Goal: Task Accomplishment & Management: Complete application form

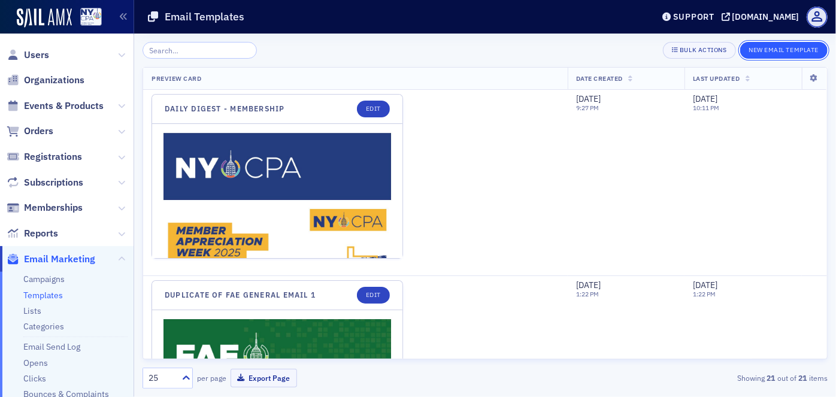
click at [784, 53] on button "New Email Template" at bounding box center [783, 50] width 87 height 17
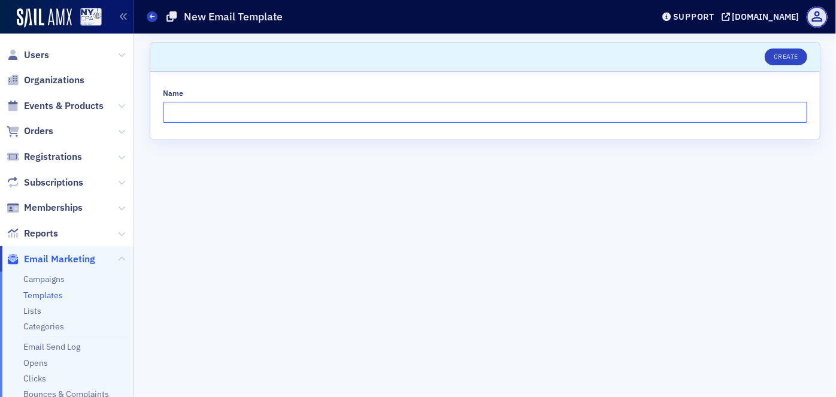
click at [402, 108] on input "Name" at bounding box center [485, 112] width 644 height 21
type input "Pearl Medicare"
click at [793, 56] on button "Create" at bounding box center [785, 56] width 42 height 17
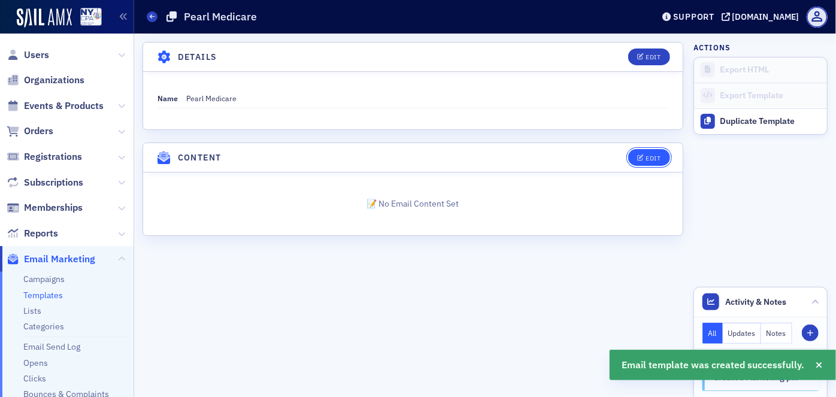
click at [646, 157] on div "Edit" at bounding box center [652, 158] width 15 height 7
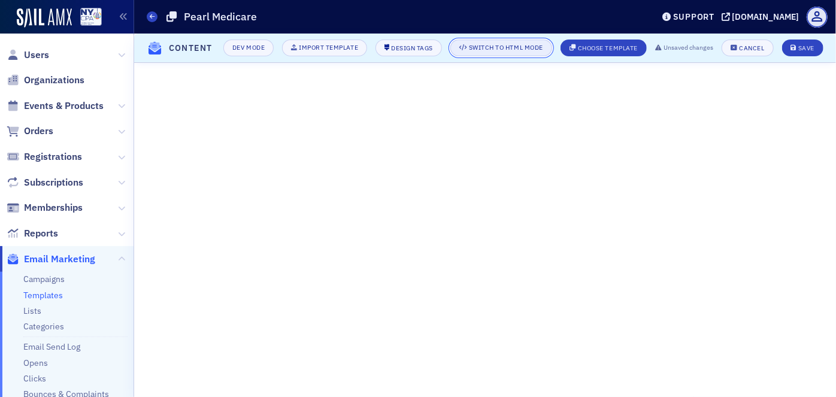
click at [517, 50] on div "Switch to HTML Mode" at bounding box center [506, 47] width 74 height 7
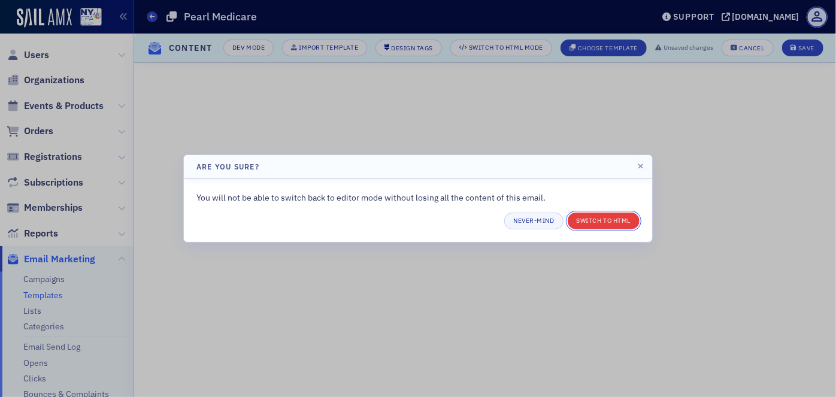
click at [592, 220] on button "Switch to HTML" at bounding box center [603, 220] width 72 height 17
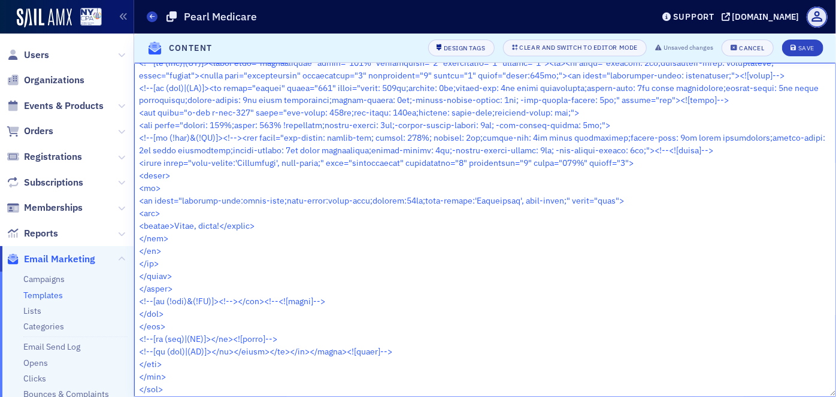
scroll to position [1259, 0]
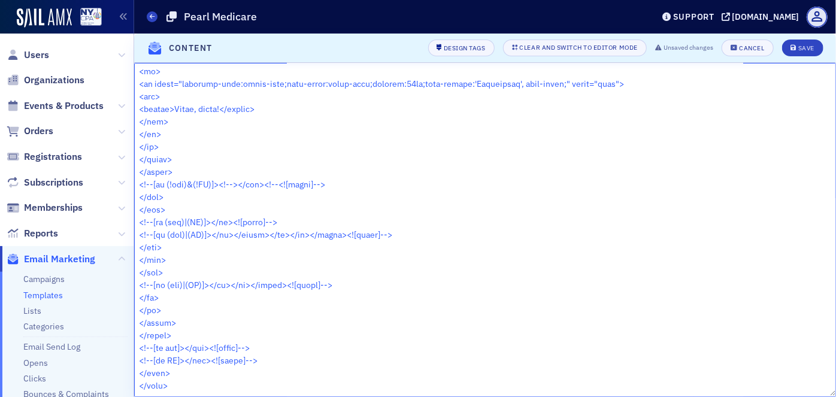
drag, startPoint x: 138, startPoint y: 73, endPoint x: 621, endPoint y: 422, distance: 595.9
click at [621, 396] on html "Users Organizations Events & Products Orders Registrations Subscriptions Member…" at bounding box center [418, 198] width 836 height 397
paste textarea "<!doctype html> <html xmlns="[URL][DOMAIN_NAME]" xmlns:v="urn:schemas-microsoft…"
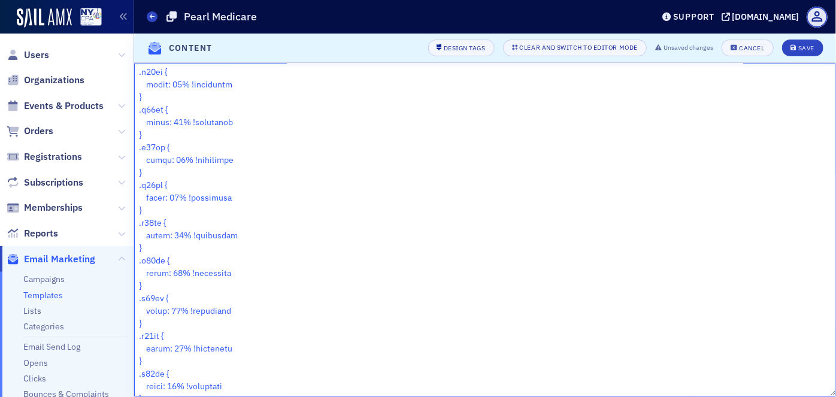
scroll to position [4836, 0]
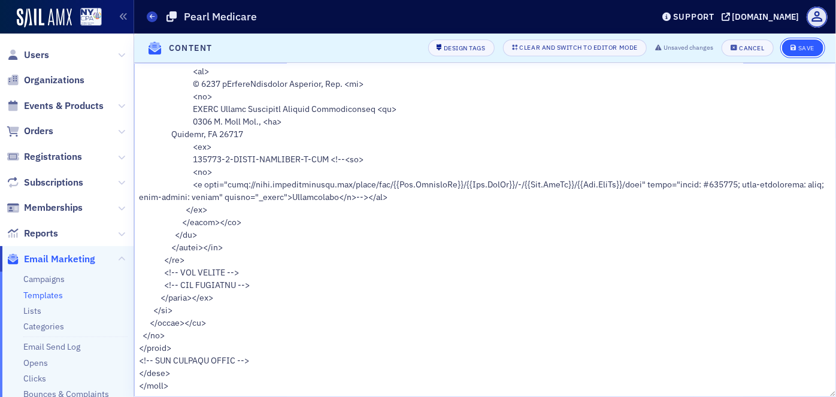
click at [806, 50] on div "Save" at bounding box center [806, 48] width 16 height 7
type textarea "<!doctype html> <html xmlns="http://www.w3.org/1999/xhtml" xmlns:v="urn:schemas…"
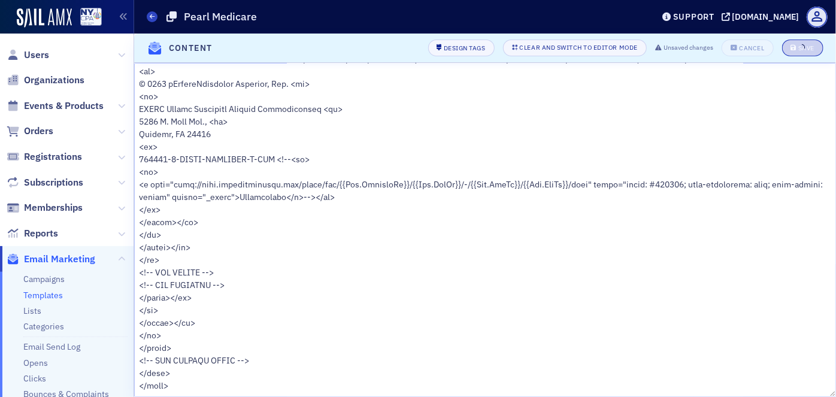
scroll to position [4653, 0]
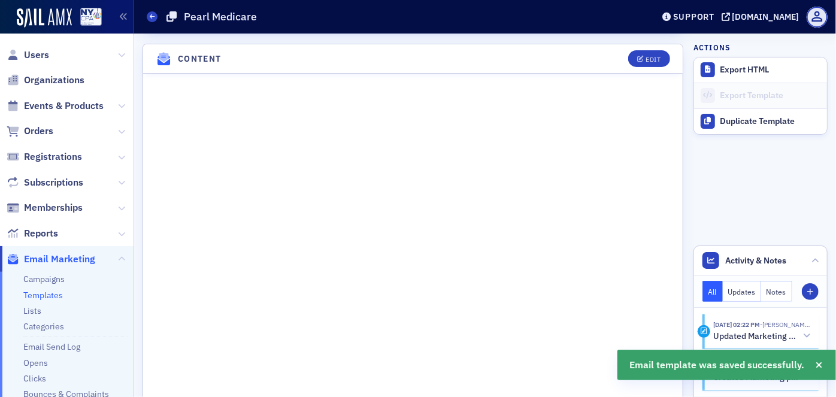
scroll to position [102, 0]
click at [649, 53] on div "Edit" at bounding box center [652, 56] width 15 height 7
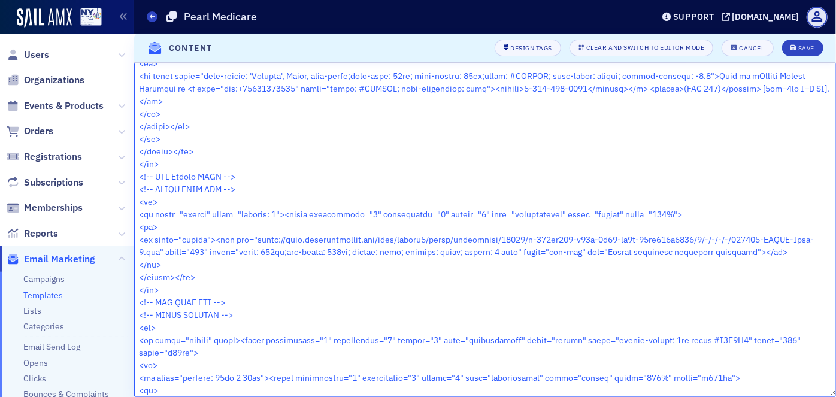
scroll to position [4640, 0]
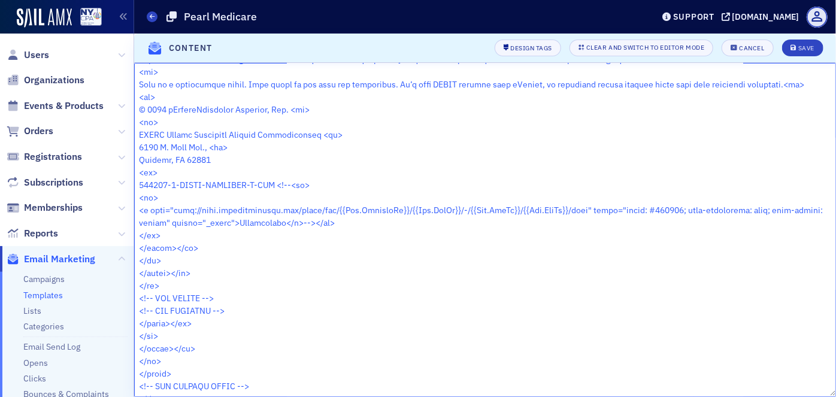
click at [207, 348] on textarea at bounding box center [485, 230] width 702 height 334
paste textarea "<table border="0" cellpadding="0" cellspacing="0" align="center" width="600"><p…"
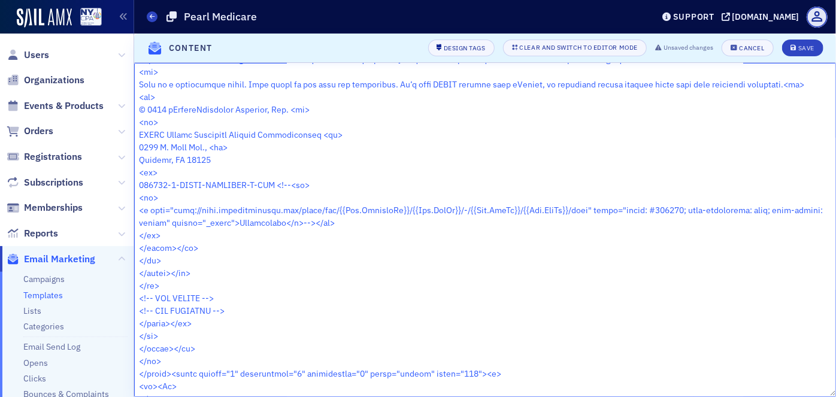
scroll to position [4647, 0]
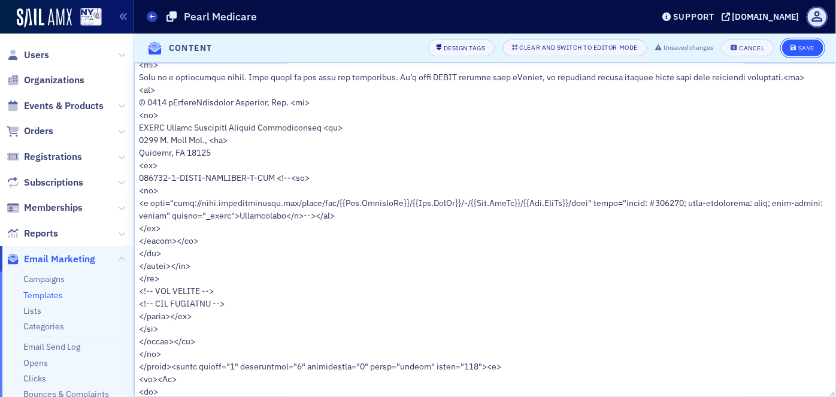
click at [801, 45] on div "Save" at bounding box center [806, 48] width 16 height 7
type textarea "<!doctype html> <html xmlns="http://www.w3.org/1999/xhtml" xmlns:v="urn:schemas…"
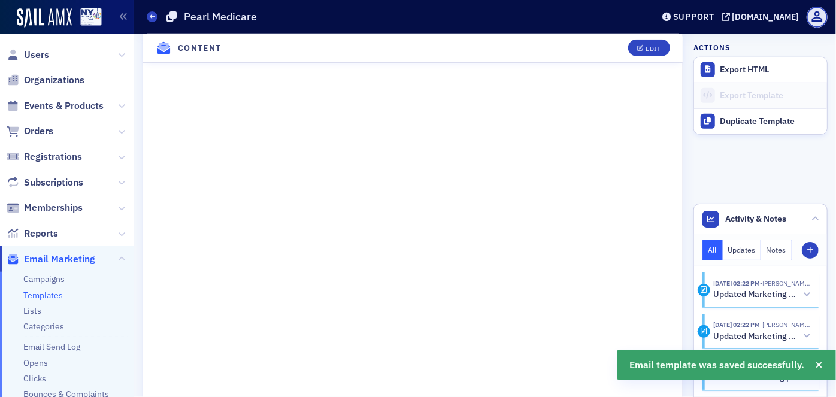
scroll to position [514, 0]
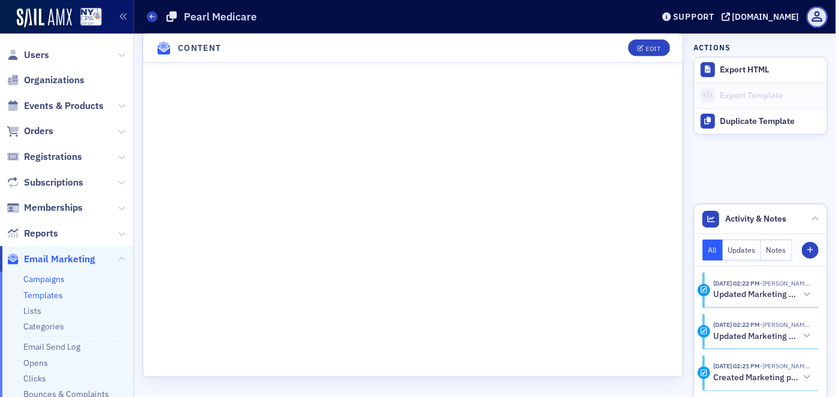
click at [41, 279] on link "Campaigns" at bounding box center [43, 279] width 41 height 11
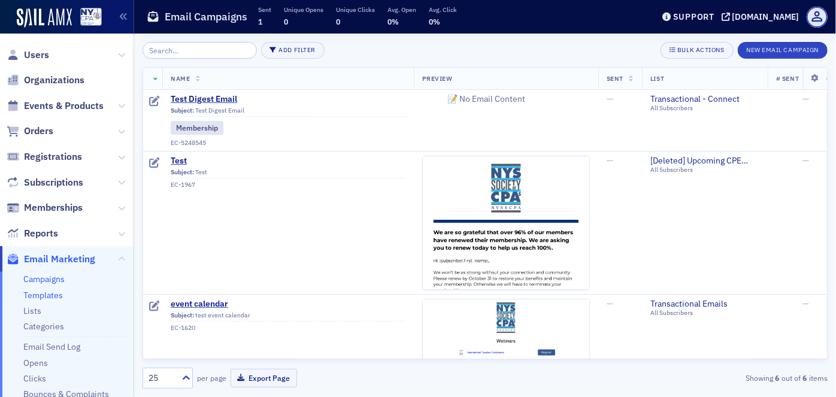
click at [53, 297] on link "Templates" at bounding box center [43, 295] width 40 height 11
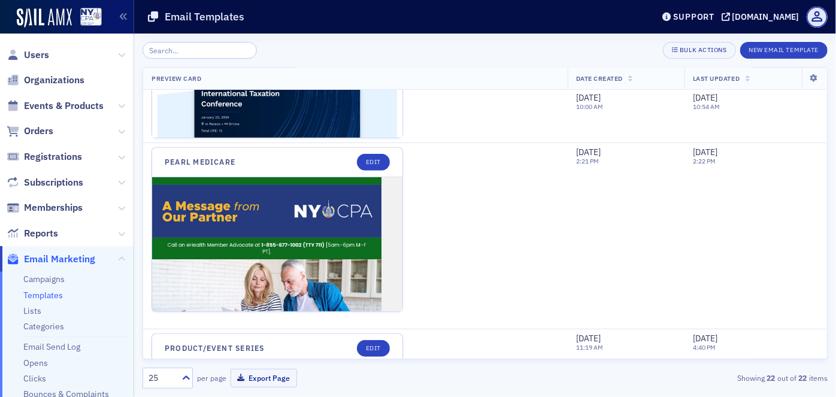
scroll to position [2721, 0]
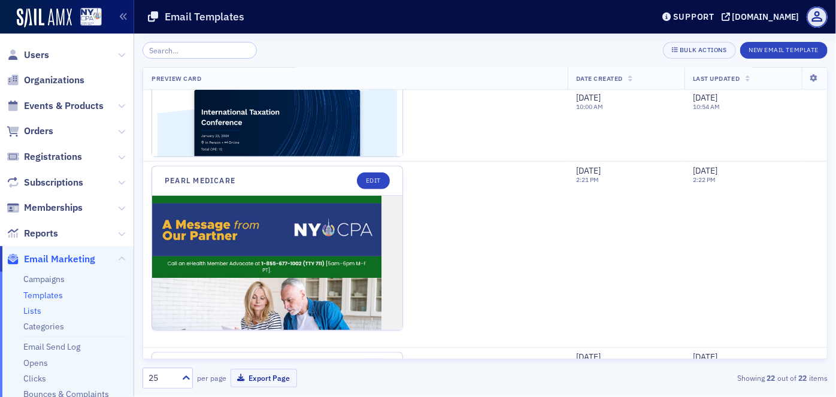
click at [35, 310] on link "Lists" at bounding box center [32, 310] width 18 height 11
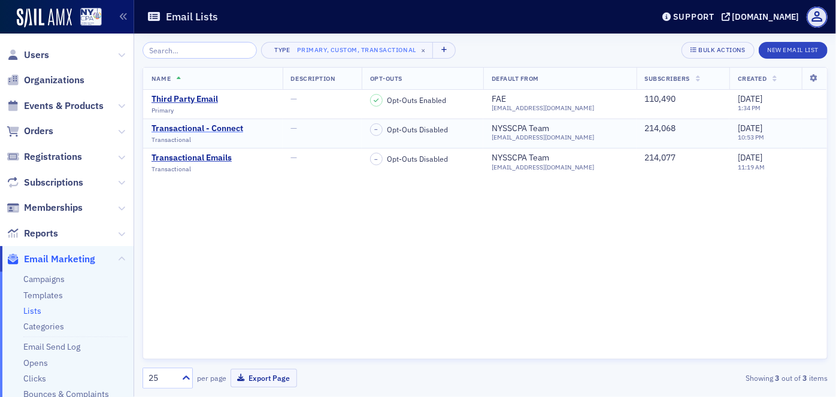
click at [213, 129] on div "Transactional - Connect" at bounding box center [197, 128] width 92 height 11
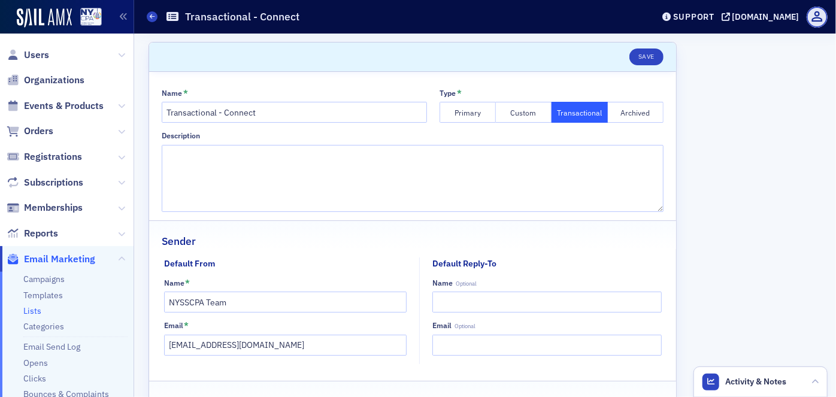
click at [33, 311] on link "Lists" at bounding box center [32, 310] width 18 height 11
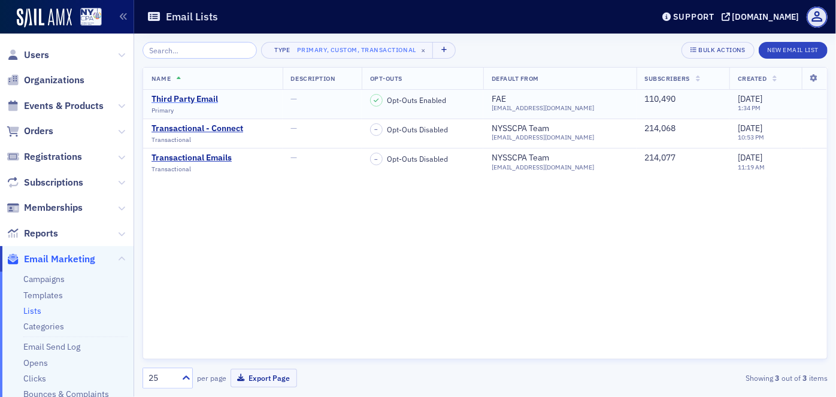
click at [200, 100] on div "Third Party Email" at bounding box center [184, 99] width 66 height 11
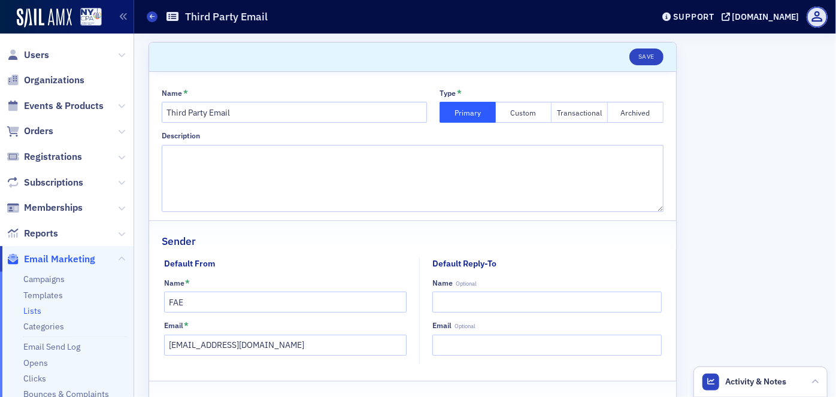
click at [35, 310] on link "Lists" at bounding box center [32, 310] width 18 height 11
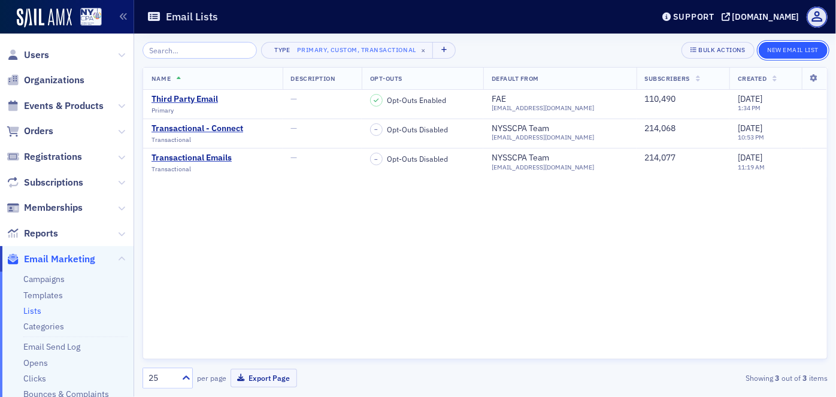
click at [787, 54] on button "New Email List" at bounding box center [792, 50] width 69 height 17
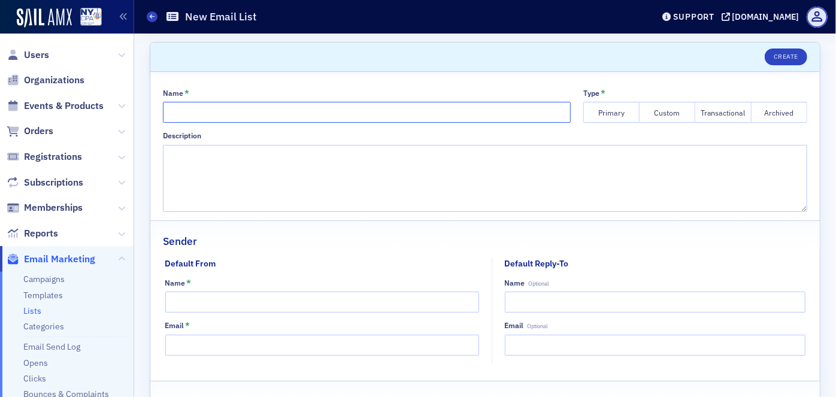
click at [226, 114] on input "Name *" at bounding box center [367, 112] width 408 height 21
type input "Pearl Medicare"
click at [656, 111] on button "Custom" at bounding box center [667, 112] width 56 height 21
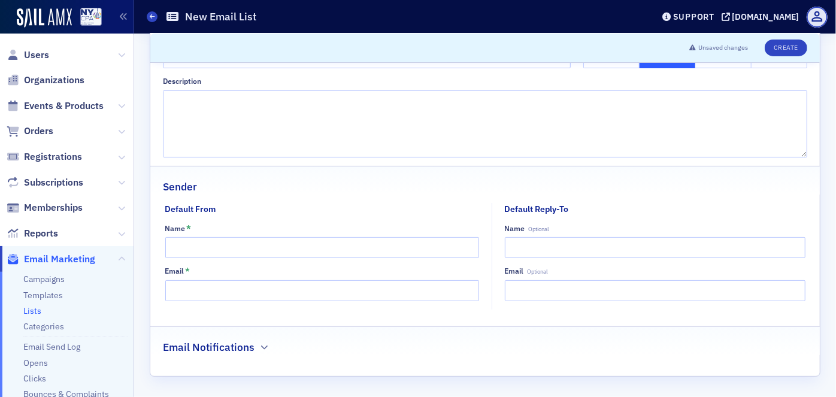
scroll to position [55, 0]
click at [211, 245] on input "Name *" at bounding box center [322, 246] width 314 height 21
type input "NYCPA Membership"
click at [261, 348] on icon "button" at bounding box center [264, 346] width 7 height 7
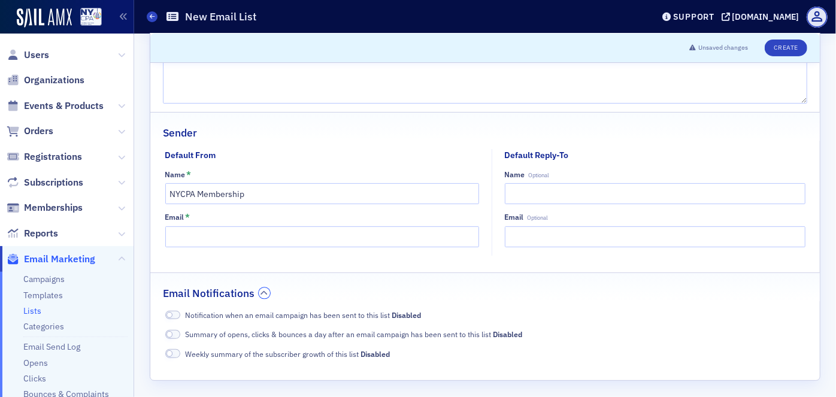
scroll to position [113, 0]
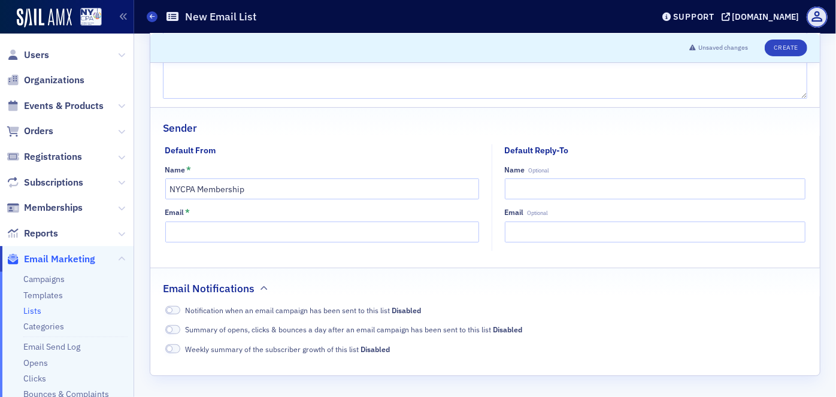
click at [171, 312] on span at bounding box center [173, 310] width 16 height 9
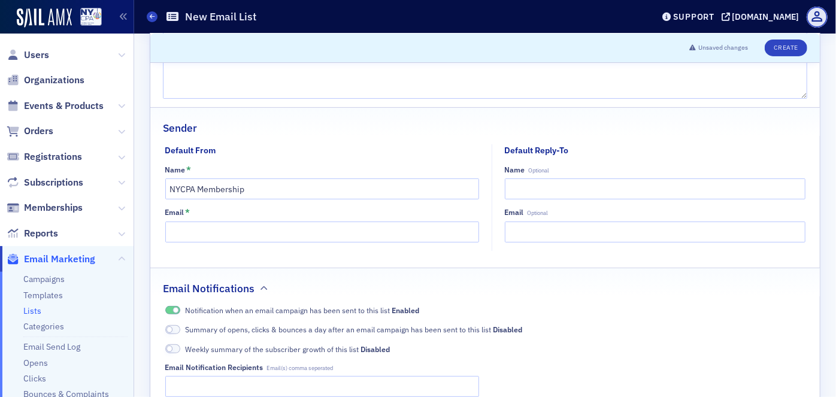
click at [174, 330] on span at bounding box center [173, 329] width 16 height 9
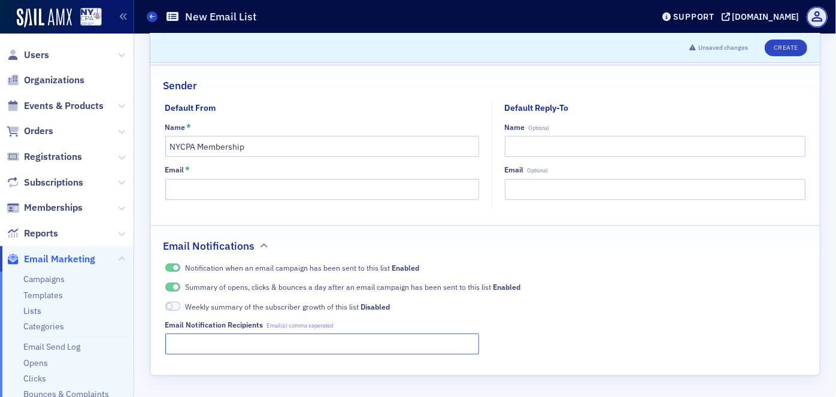
click at [284, 340] on input "Email Notification Recipients Email(s) comma seperated" at bounding box center [322, 343] width 314 height 21
type input "egurvits@nysscpa.org"
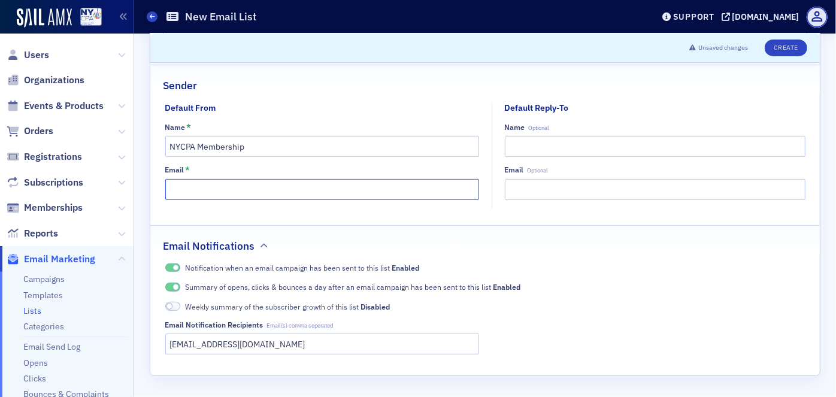
click at [190, 190] on input "Email *" at bounding box center [322, 189] width 314 height 21
type input "[EMAIL_ADDRESS][DOMAIN_NAME]"
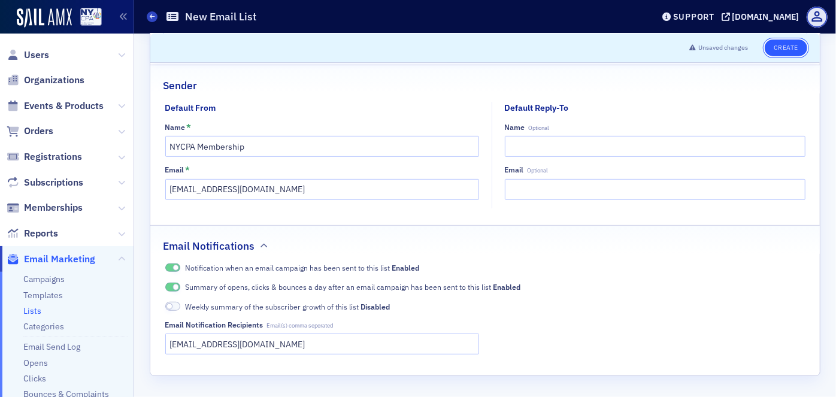
click at [785, 47] on button "Create" at bounding box center [785, 48] width 42 height 17
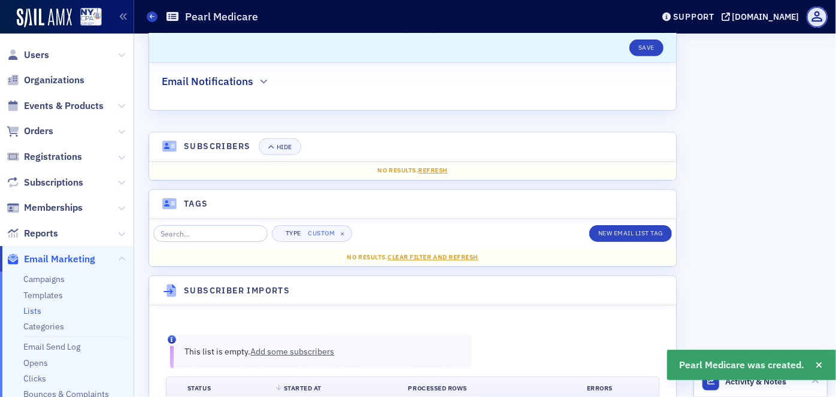
scroll to position [374, 0]
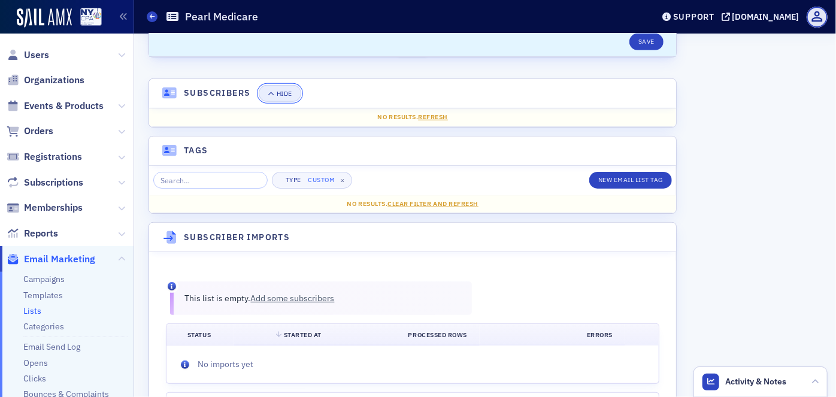
click at [275, 95] on icon "button" at bounding box center [271, 93] width 7 height 7
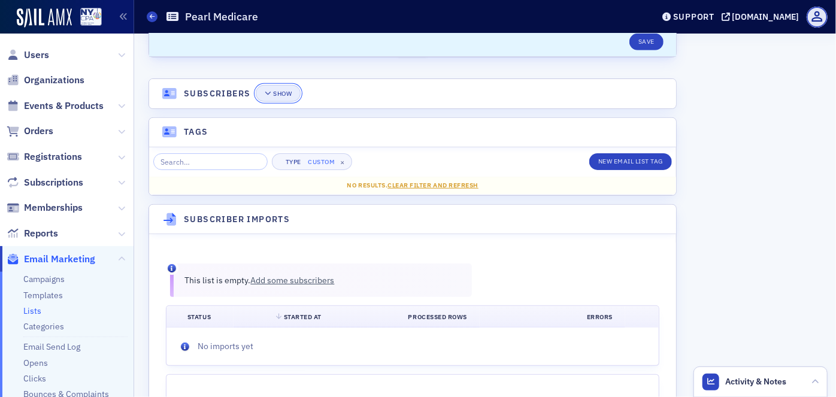
click at [283, 95] on div "Show" at bounding box center [282, 93] width 19 height 7
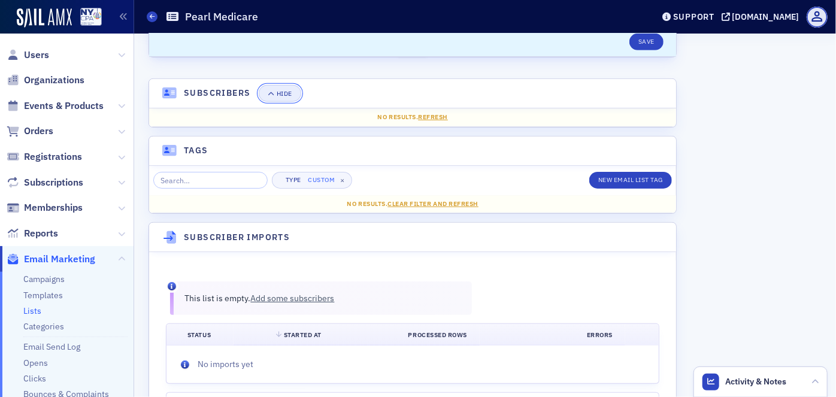
click at [275, 95] on icon "button" at bounding box center [271, 93] width 7 height 7
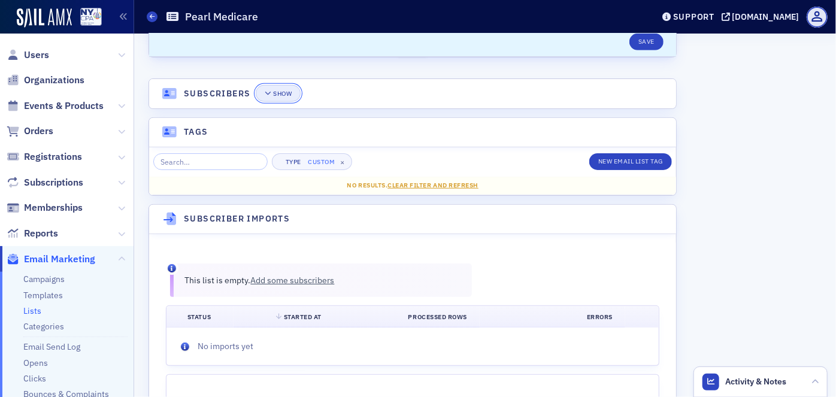
click at [283, 95] on div "Show" at bounding box center [282, 93] width 19 height 7
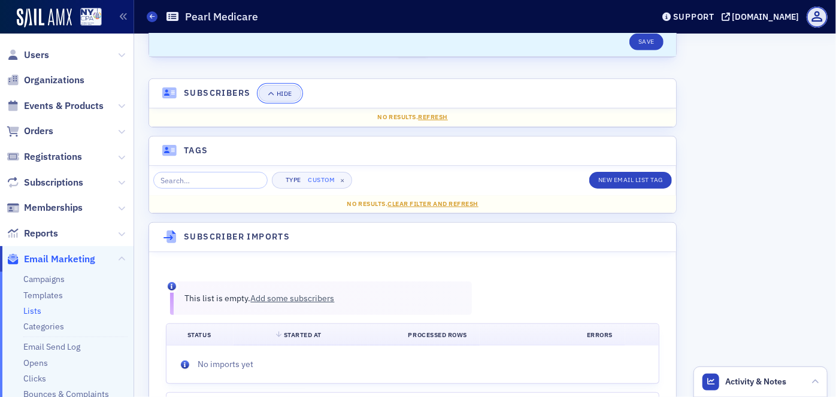
click at [275, 95] on icon "button" at bounding box center [271, 93] width 7 height 7
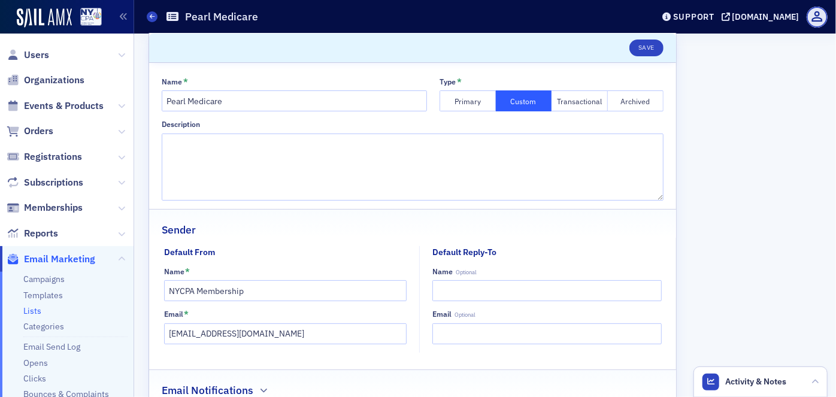
scroll to position [0, 0]
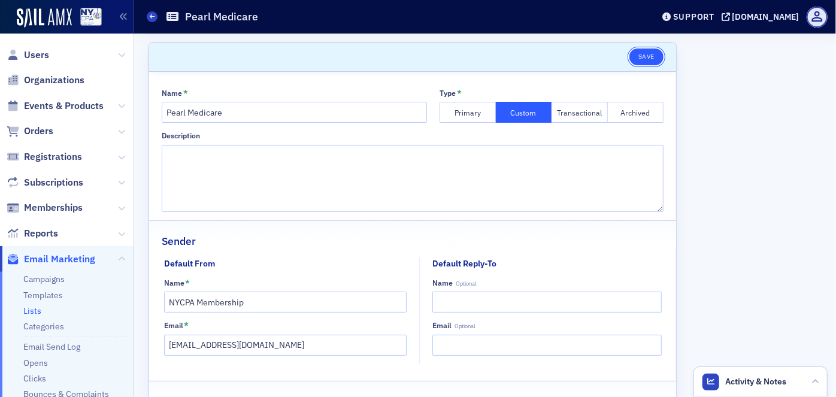
click at [629, 50] on button "Save" at bounding box center [646, 56] width 34 height 17
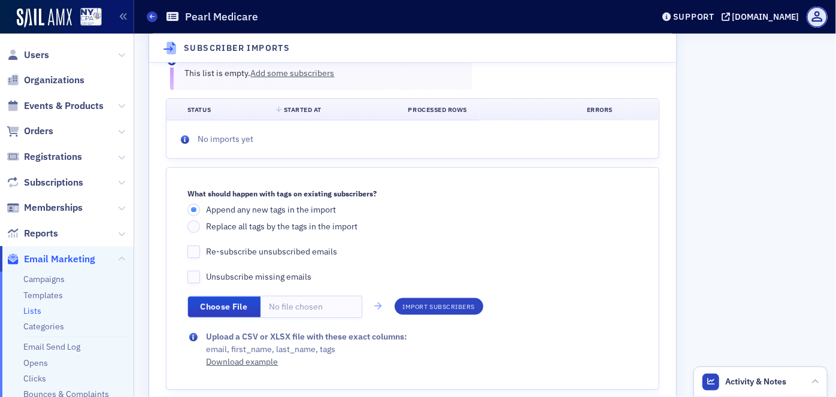
scroll to position [631, 0]
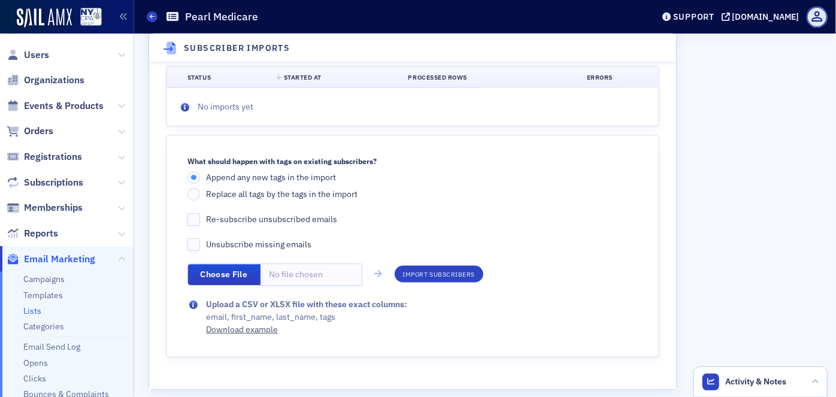
click at [37, 312] on link "Lists" at bounding box center [32, 310] width 18 height 11
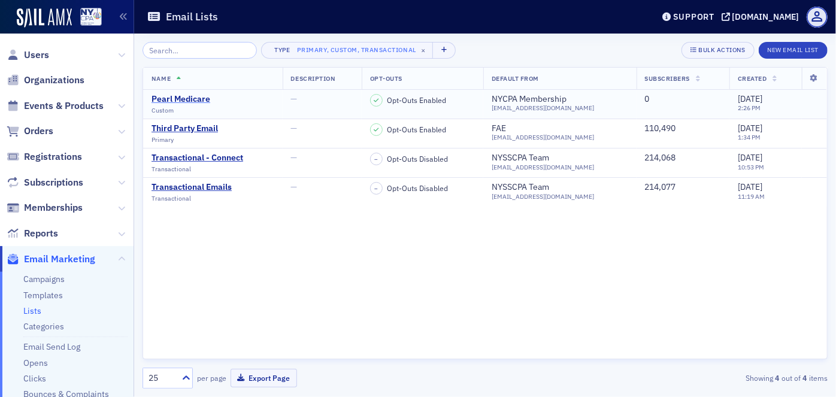
click at [190, 99] on div "Pearl Medicare" at bounding box center [180, 99] width 59 height 11
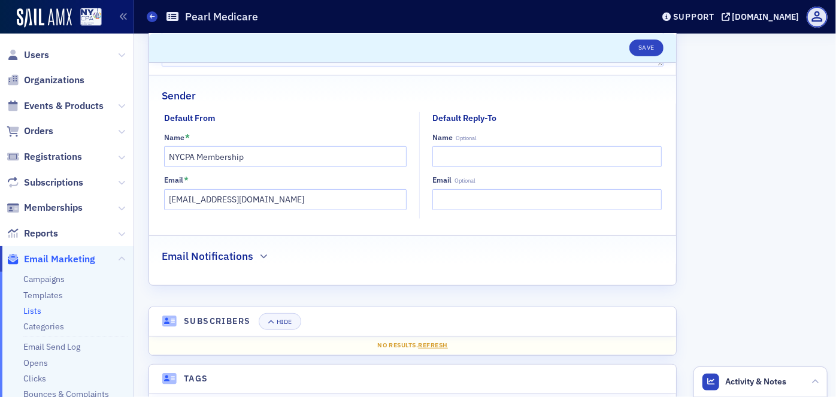
scroll to position [163, 0]
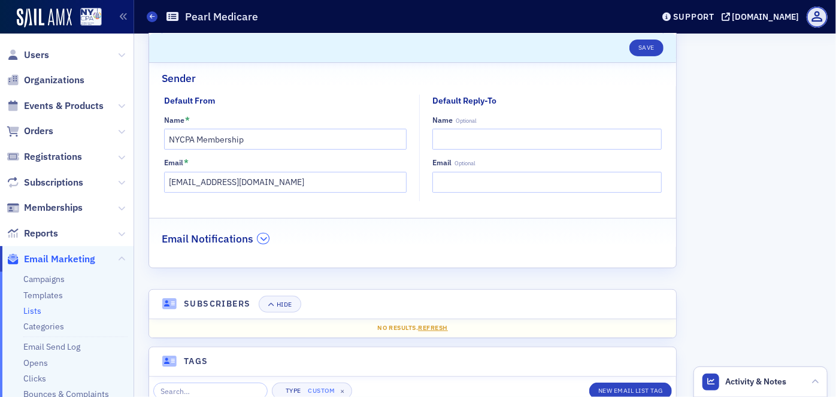
click at [267, 241] on icon "button" at bounding box center [263, 238] width 7 height 7
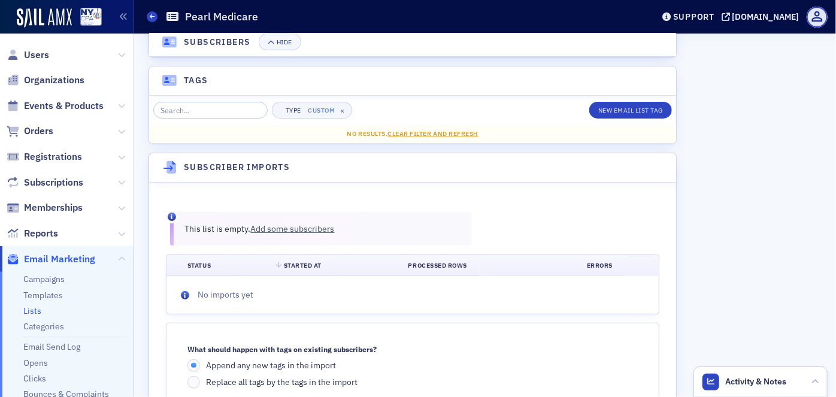
scroll to position [599, 0]
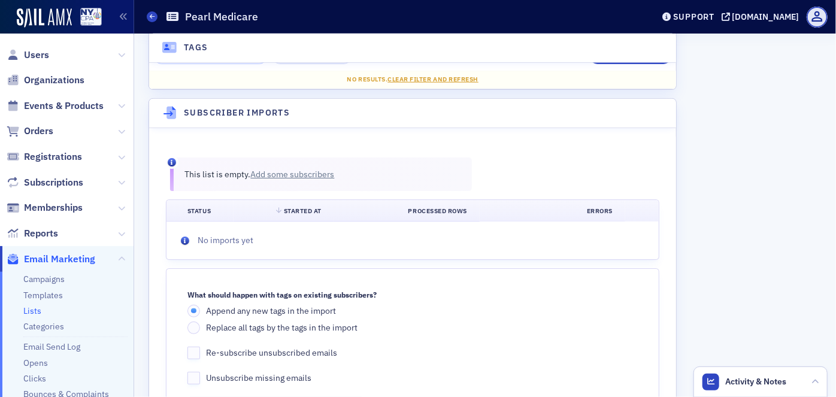
click at [297, 175] on link "Add some subscribers" at bounding box center [293, 173] width 84 height 11
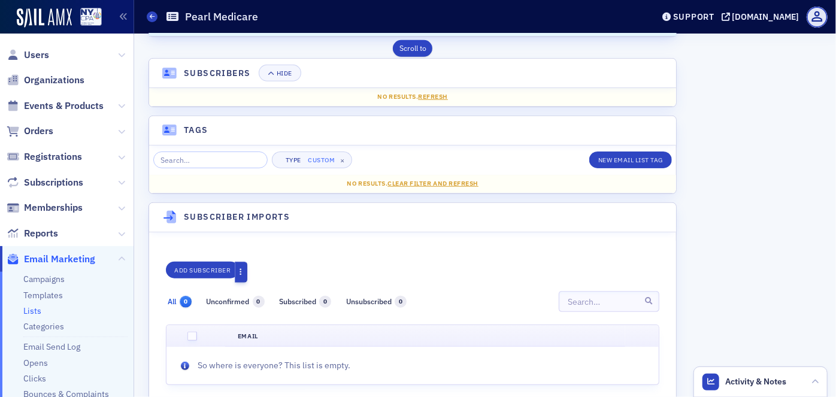
scroll to position [522, 0]
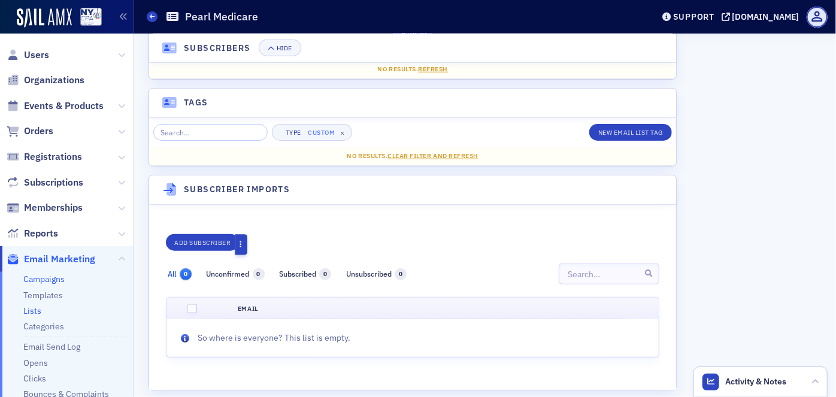
click at [53, 281] on link "Campaigns" at bounding box center [43, 279] width 41 height 11
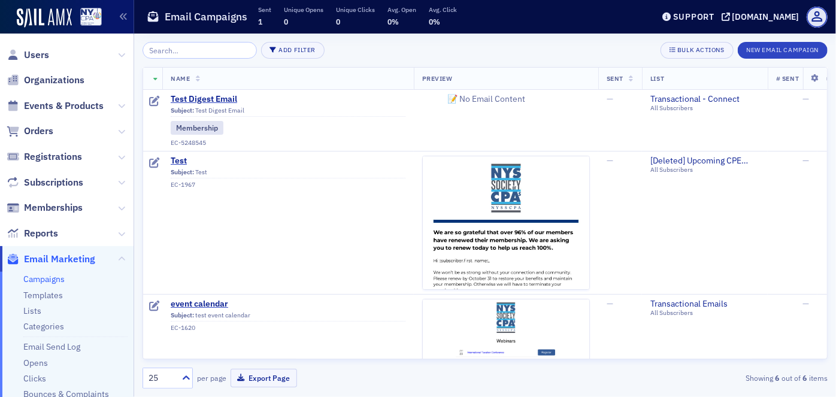
click at [196, 53] on input "search" at bounding box center [199, 50] width 114 height 17
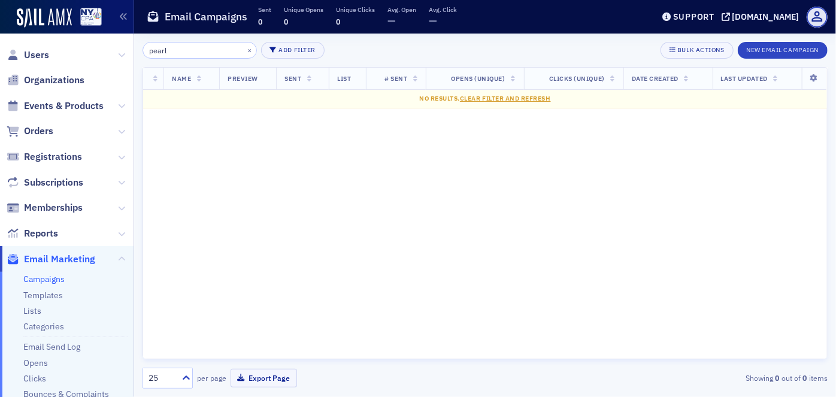
type input "pearl"
click at [764, 51] on button "New Email Campaign" at bounding box center [782, 50] width 90 height 17
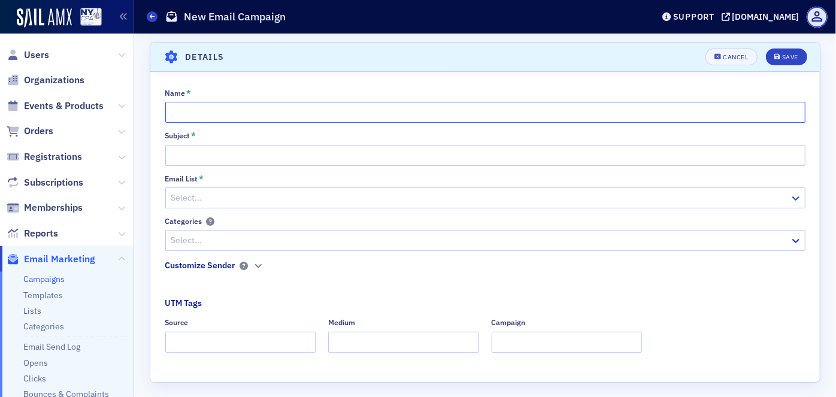
click at [193, 112] on input "Name *" at bounding box center [485, 112] width 640 height 21
type input "Medicare Pearl"
click at [180, 157] on input "Subject *" at bounding box center [485, 155] width 640 height 21
click at [180, 157] on input "T" at bounding box center [485, 155] width 640 height 21
type input "TEST"
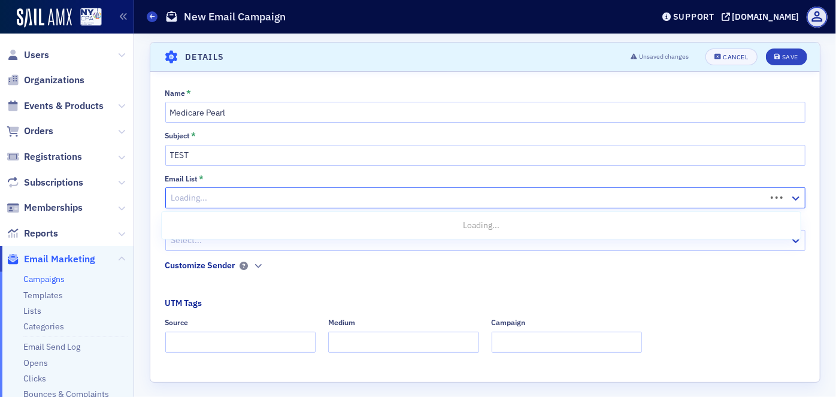
click at [200, 198] on div at bounding box center [467, 197] width 594 height 15
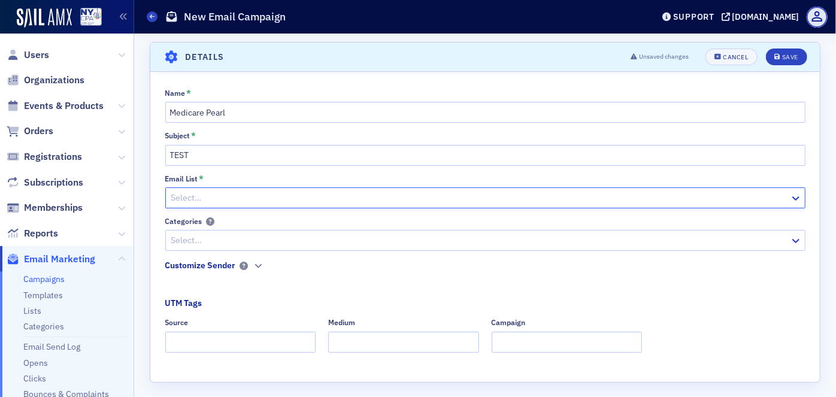
click at [199, 201] on div at bounding box center [479, 197] width 618 height 15
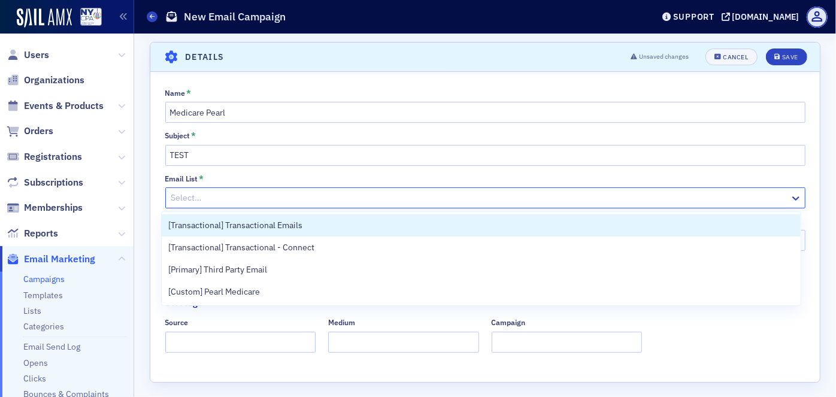
click at [199, 201] on div at bounding box center [479, 197] width 618 height 15
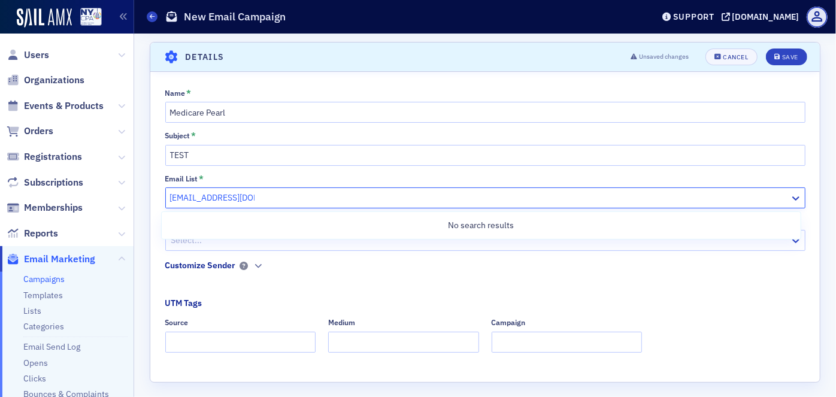
type input "egurvits@nysscpa.org"
click at [573, 289] on fieldset "Customize Sender" at bounding box center [488, 273] width 646 height 29
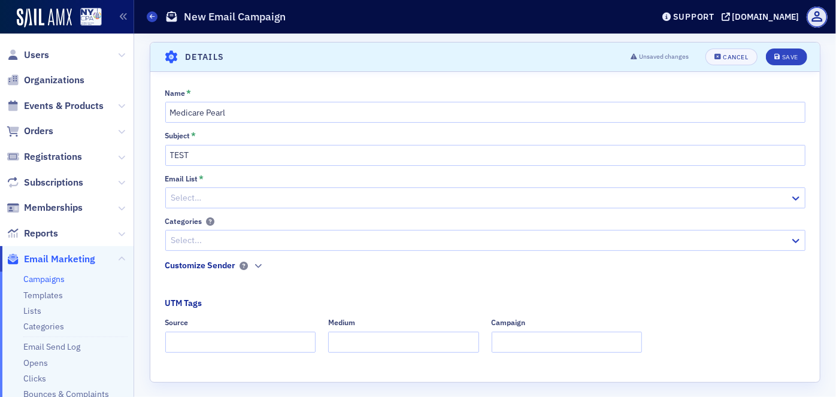
click at [264, 244] on div at bounding box center [479, 240] width 618 height 15
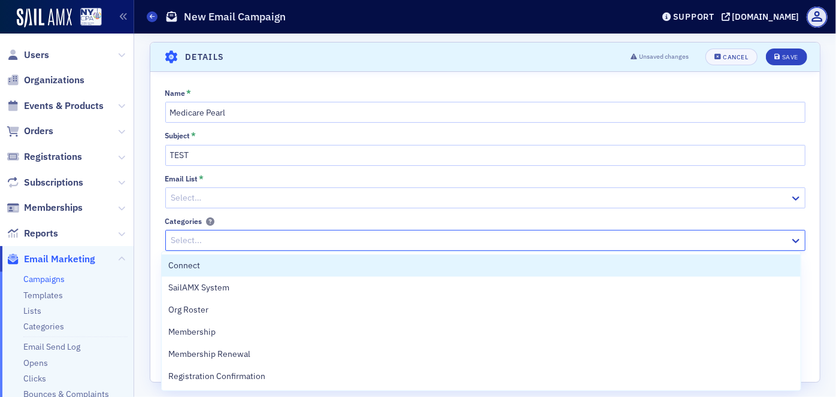
scroll to position [7, 0]
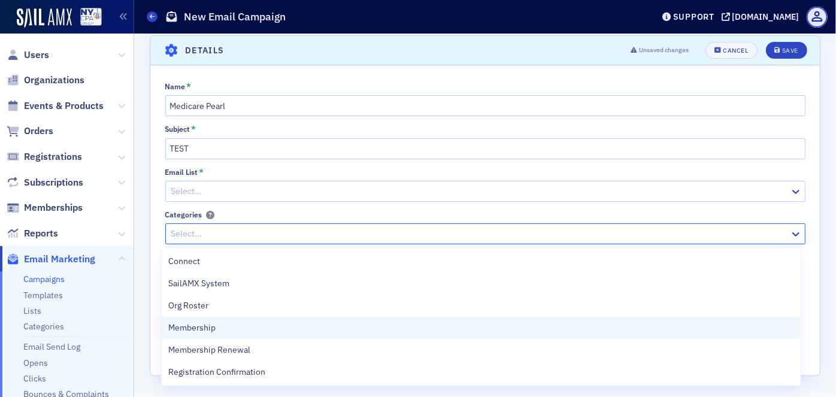
click at [210, 326] on span "Membership" at bounding box center [192, 327] width 47 height 13
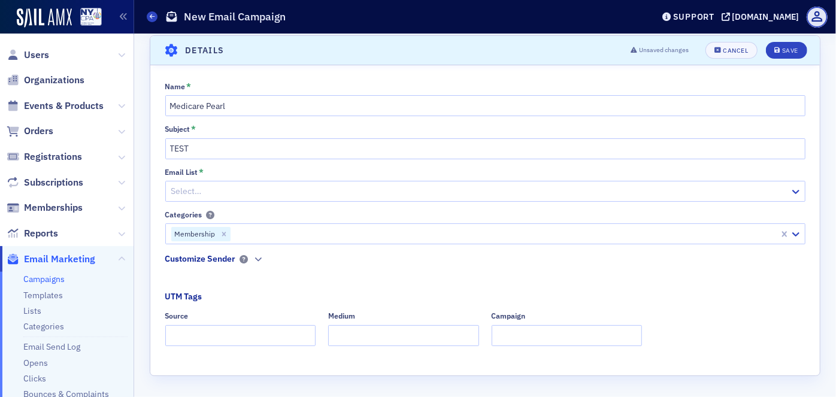
click at [810, 273] on div "Name * Medicare Pearl Subject * TEST Email List * Select… Categories Membership…" at bounding box center [484, 218] width 669 height 272
click at [785, 49] on div "Save" at bounding box center [790, 50] width 16 height 7
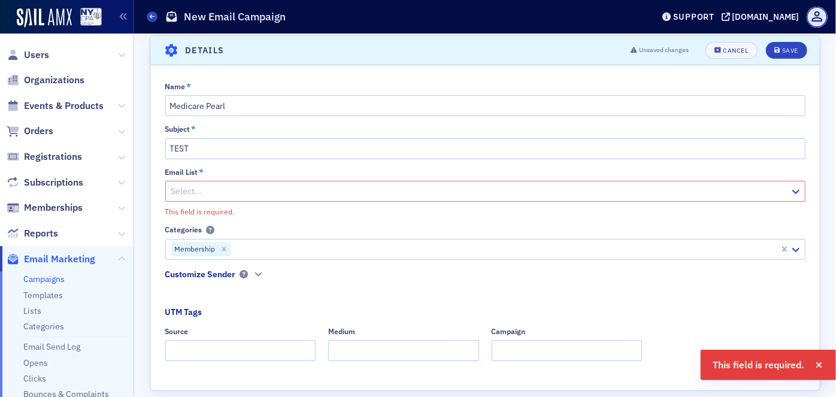
click at [215, 190] on div at bounding box center [479, 191] width 618 height 15
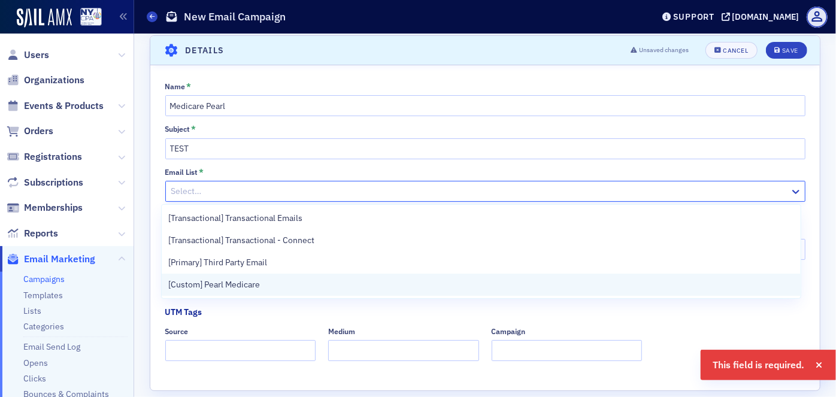
click at [247, 287] on span "[Custom] Pearl Medicare" at bounding box center [215, 284] width 92 height 13
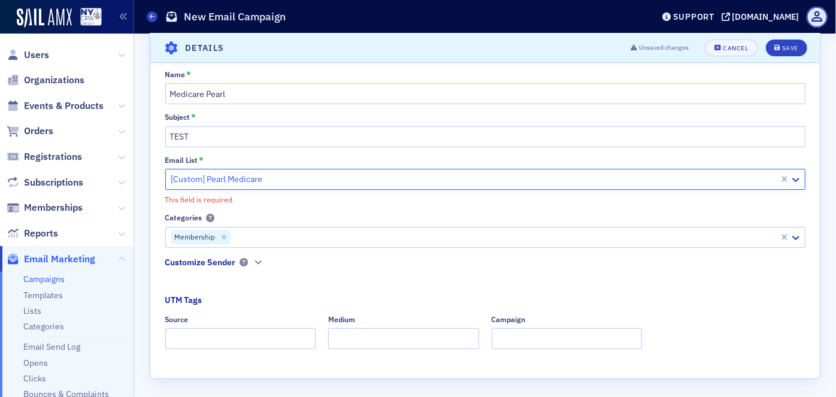
scroll to position [22, 0]
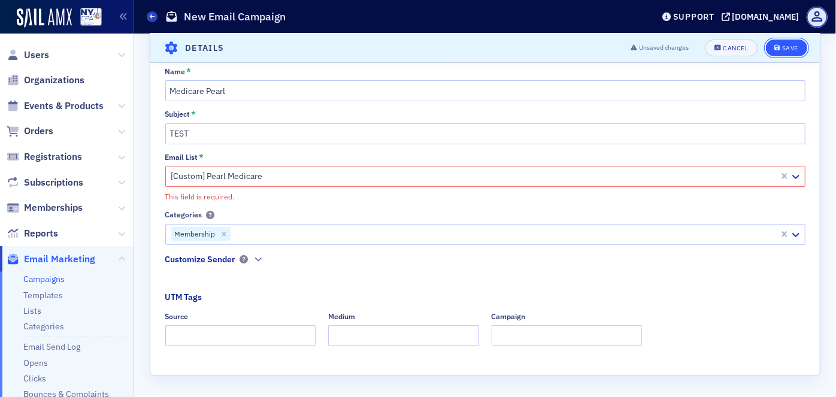
click at [782, 51] on div "Save" at bounding box center [790, 48] width 16 height 7
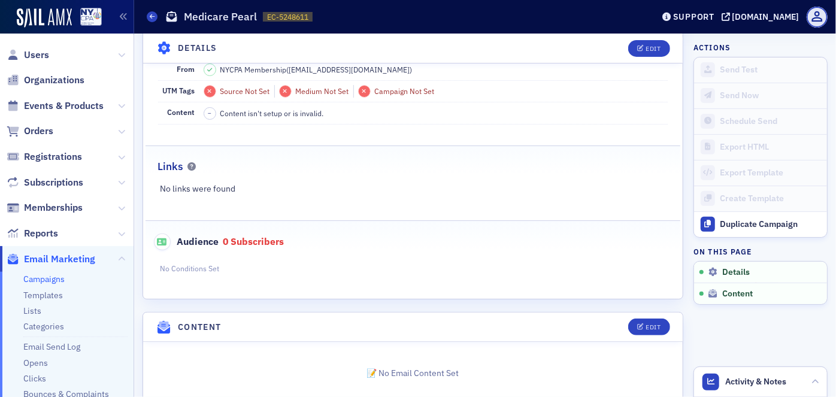
scroll to position [207, 0]
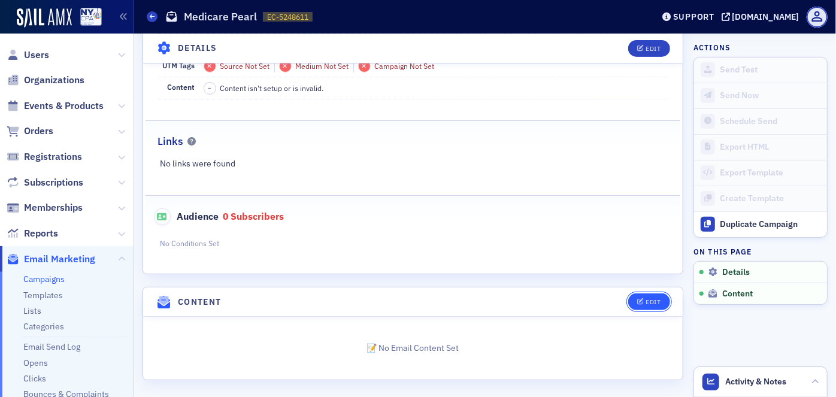
click at [637, 299] on span "Edit" at bounding box center [648, 302] width 23 height 7
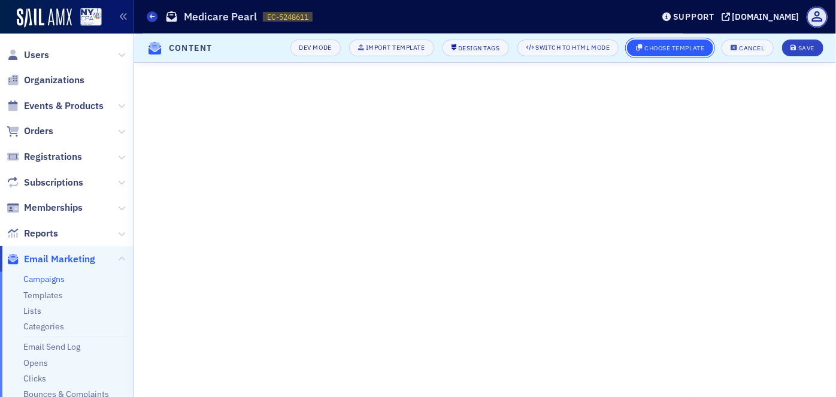
click at [668, 42] on button "Choose Template" at bounding box center [670, 48] width 86 height 17
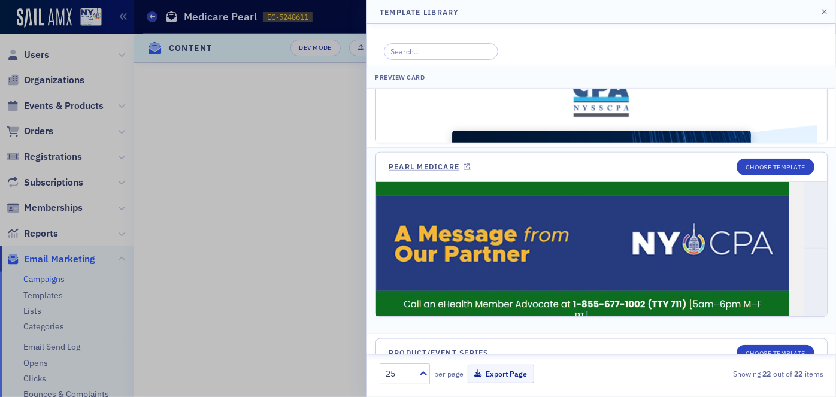
scroll to position [2721, 0]
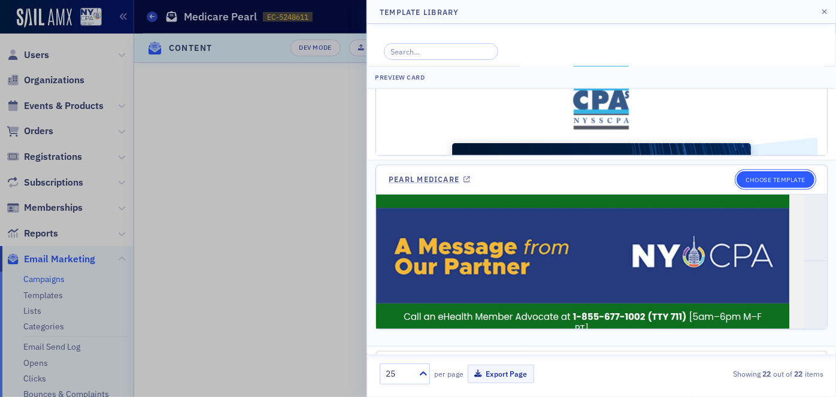
click at [769, 171] on button "Choose Template" at bounding box center [775, 179] width 78 height 17
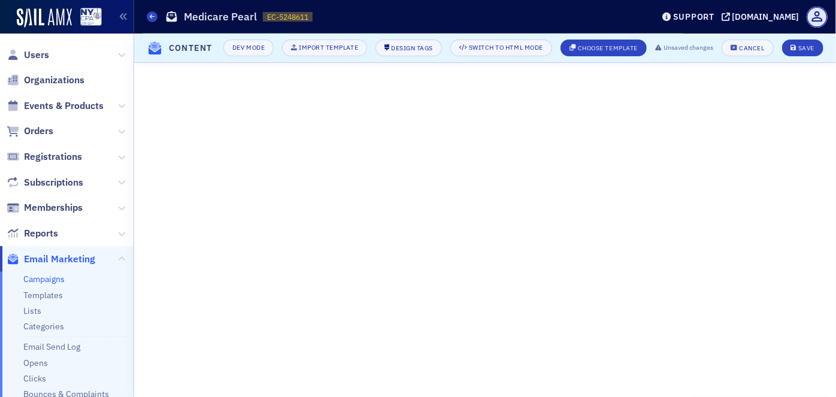
scroll to position [102, 0]
click at [611, 45] on div "Choose Template" at bounding box center [608, 48] width 60 height 7
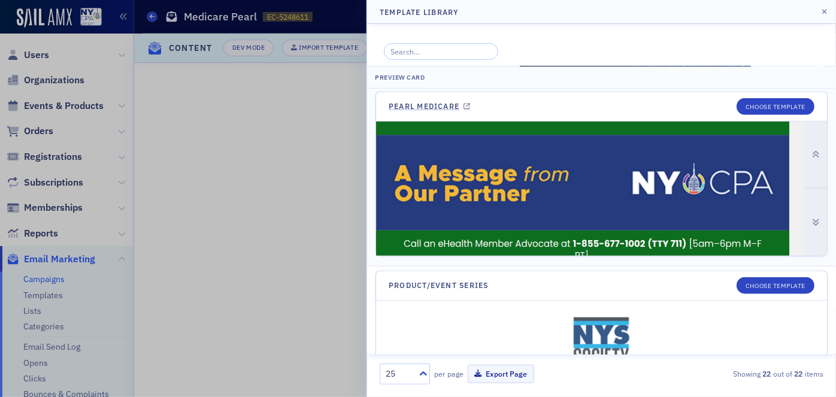
scroll to position [2721, 0]
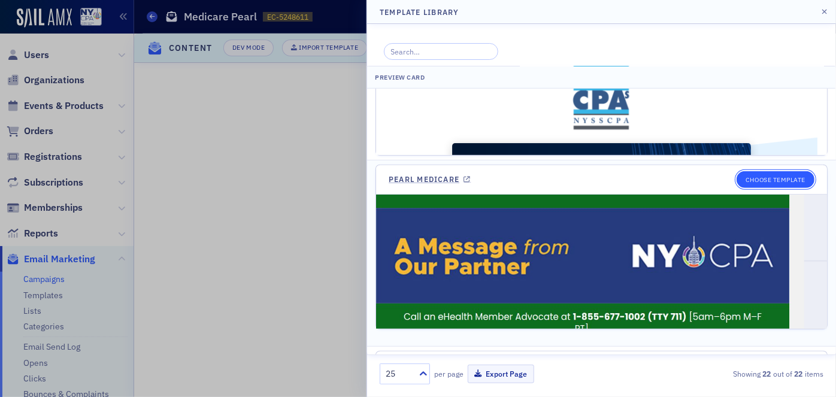
click at [761, 171] on button "Choose Template" at bounding box center [775, 179] width 78 height 17
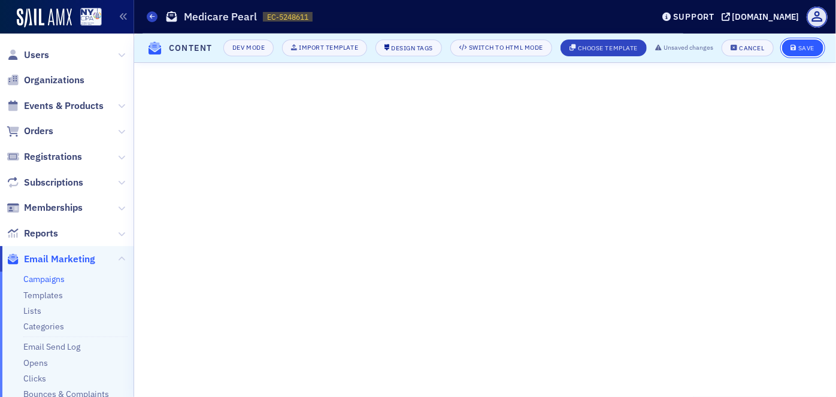
click at [808, 50] on div "Save" at bounding box center [806, 48] width 16 height 7
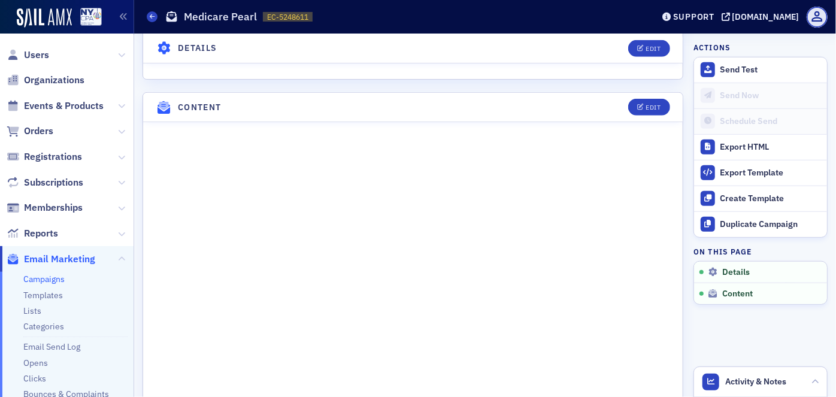
scroll to position [381, 0]
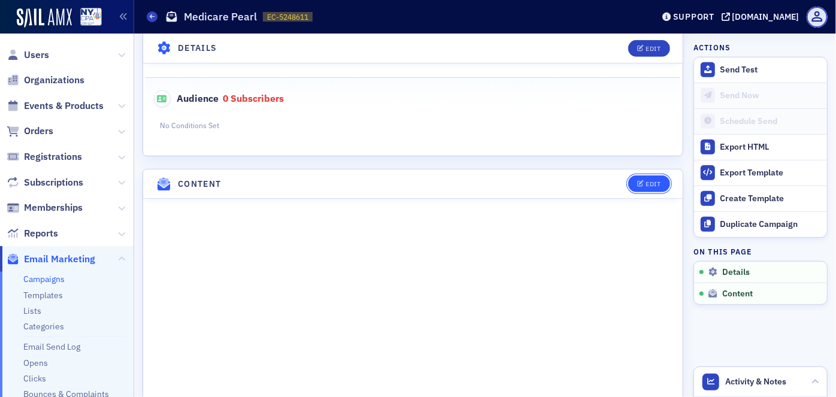
click at [646, 181] on div "Edit" at bounding box center [652, 184] width 15 height 7
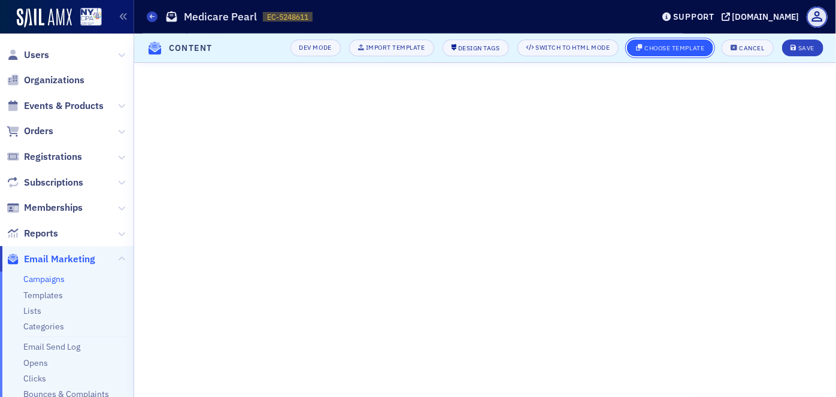
click at [675, 48] on div "Choose Template" at bounding box center [675, 48] width 60 height 7
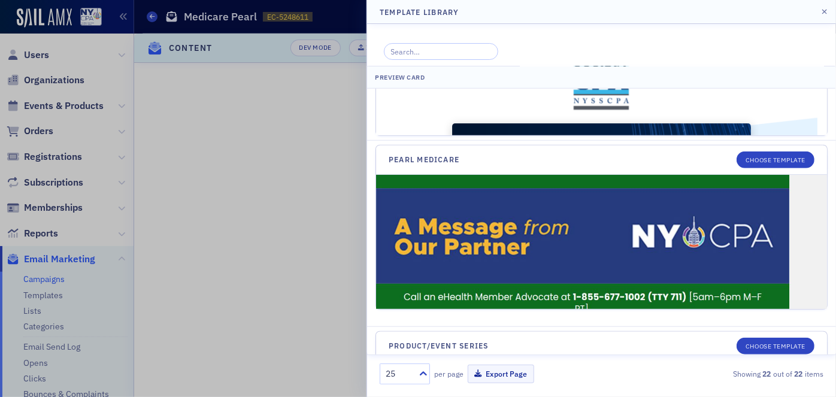
scroll to position [2775, 0]
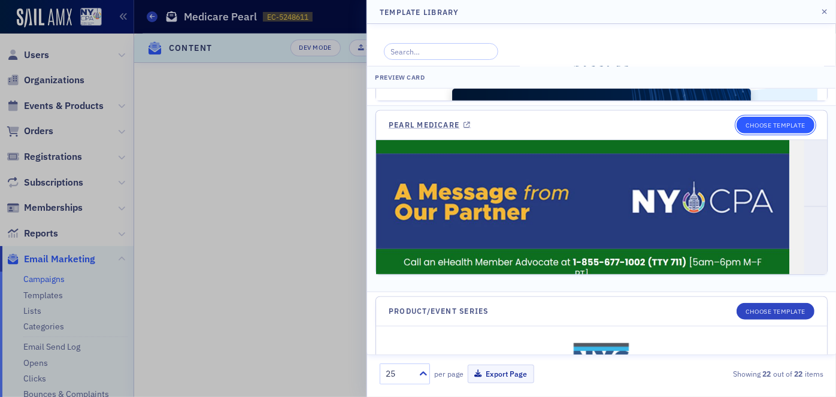
click at [770, 117] on button "Choose Template" at bounding box center [775, 125] width 78 height 17
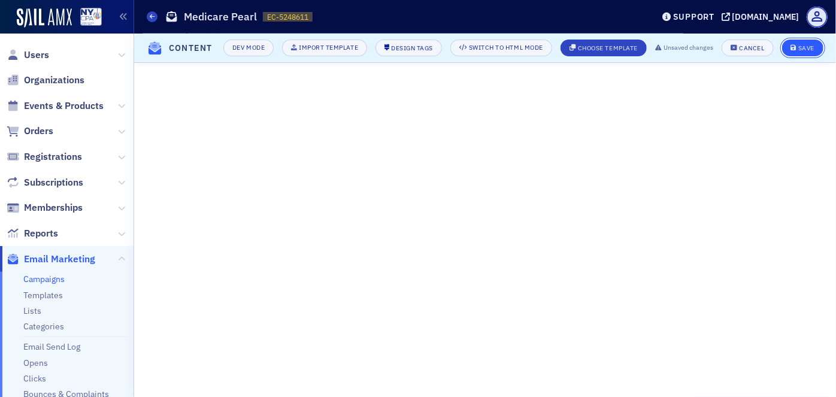
click at [806, 45] on div "Save" at bounding box center [806, 48] width 16 height 7
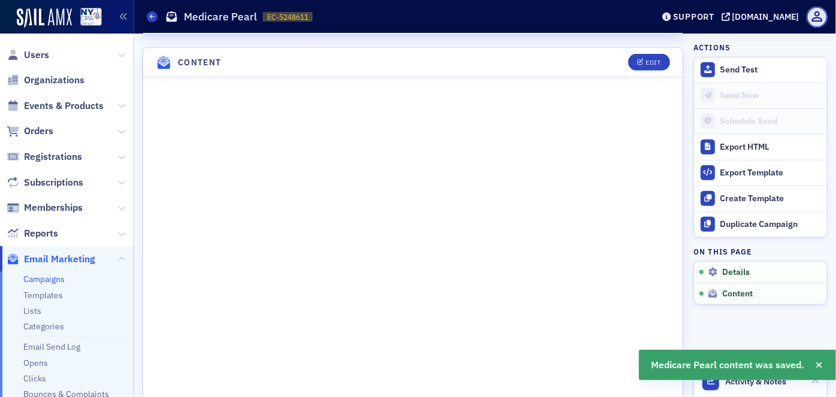
scroll to position [494, 0]
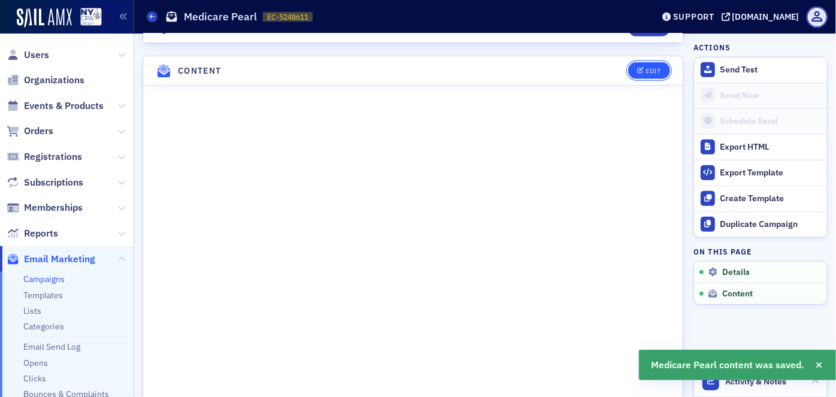
click at [645, 68] on div "Edit" at bounding box center [652, 71] width 15 height 7
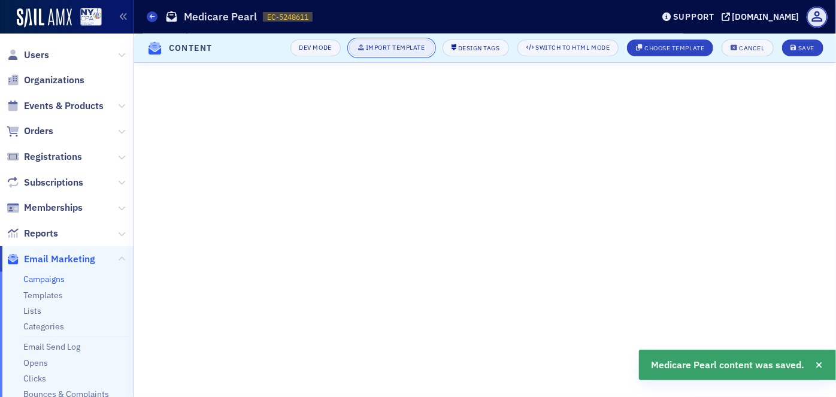
click at [381, 47] on div "Import Template" at bounding box center [395, 47] width 59 height 7
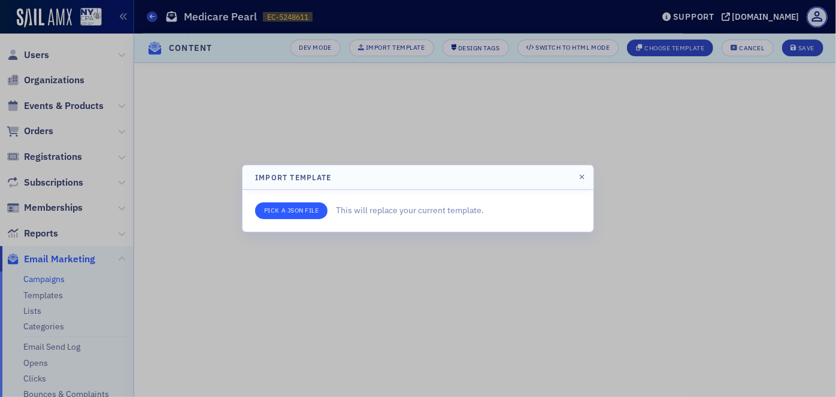
click at [307, 213] on input "file" at bounding box center [291, 210] width 72 height 17
click at [584, 176] on icon "button" at bounding box center [581, 177] width 5 height 7
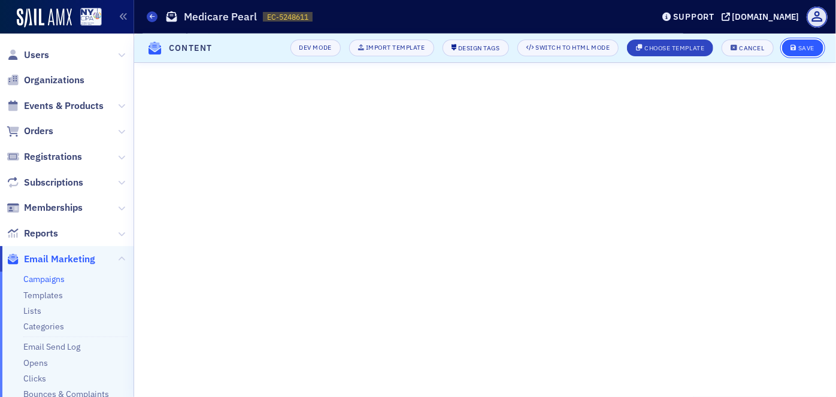
click at [806, 46] on div "Save" at bounding box center [806, 48] width 16 height 7
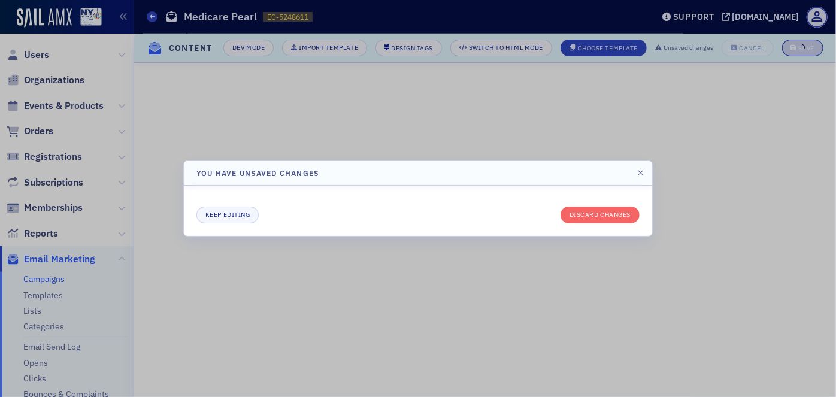
click at [526, 77] on div at bounding box center [418, 198] width 836 height 397
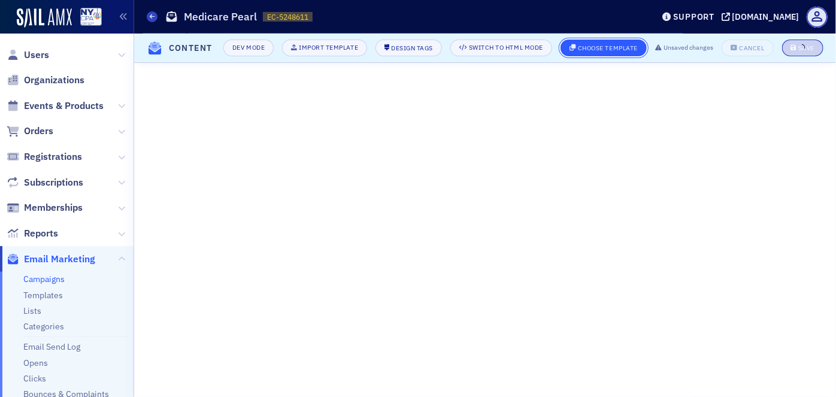
click at [597, 51] on button "Choose Template" at bounding box center [603, 48] width 86 height 17
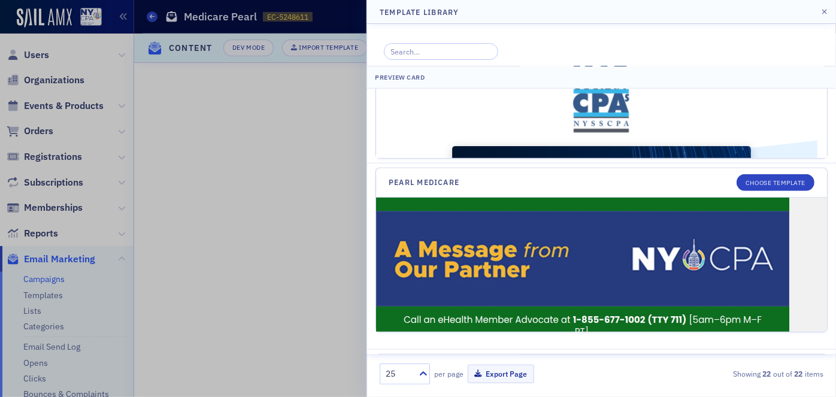
scroll to position [2666, 0]
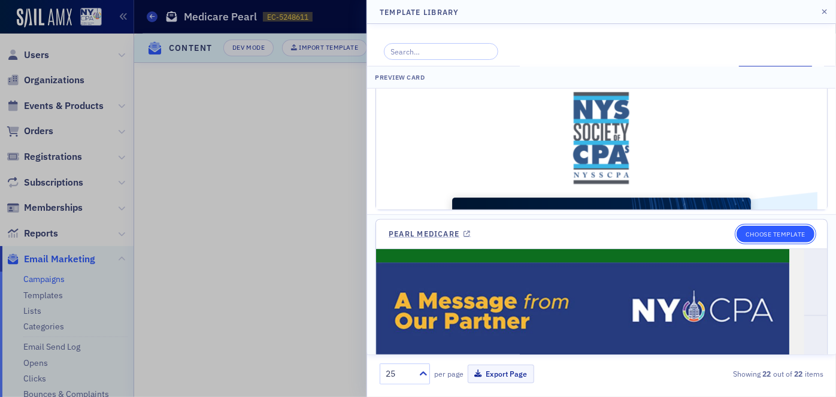
click at [773, 226] on button "Choose Template" at bounding box center [775, 234] width 78 height 17
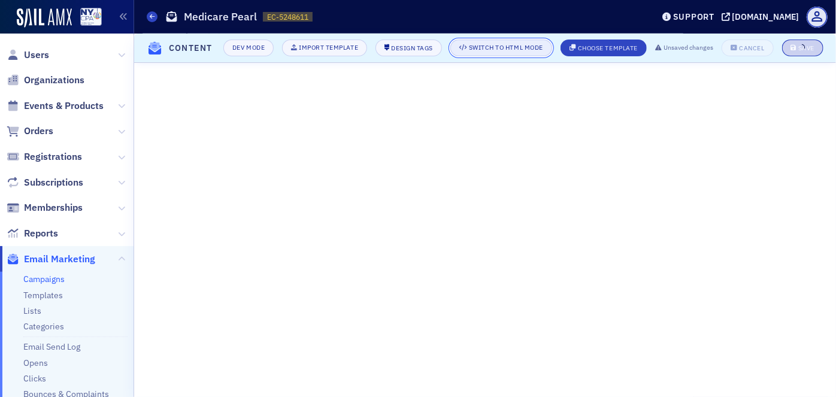
click at [490, 51] on div "Switch to HTML Mode" at bounding box center [506, 47] width 74 height 7
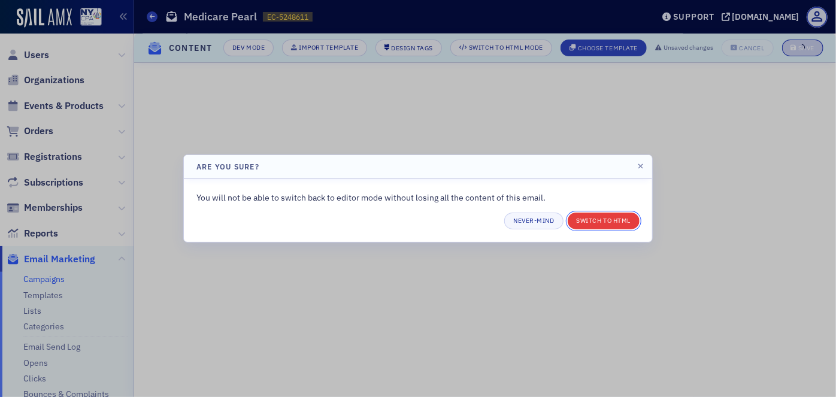
click at [591, 220] on button "Switch to HTML" at bounding box center [603, 220] width 72 height 17
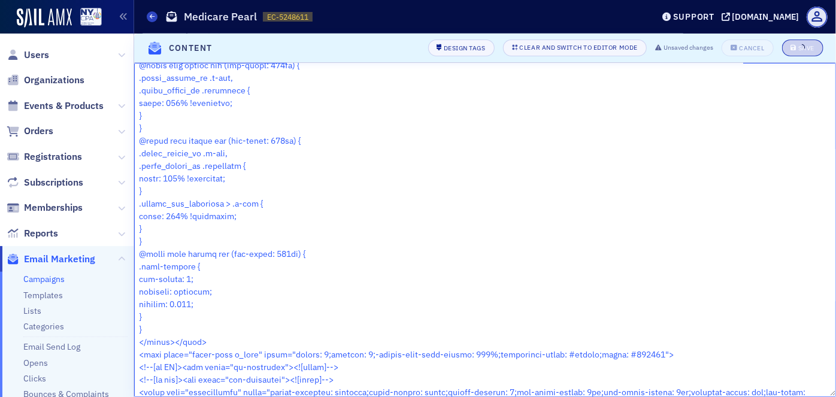
scroll to position [1121, 0]
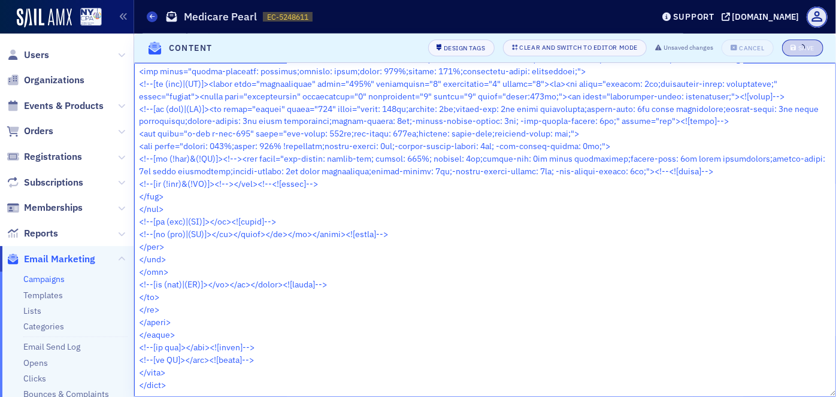
drag, startPoint x: 139, startPoint y: 74, endPoint x: 517, endPoint y: 421, distance: 513.5
click at [517, 396] on html "Users Organizations Events & Products Orders Registrations Subscriptions Member…" at bounding box center [418, 198] width 836 height 397
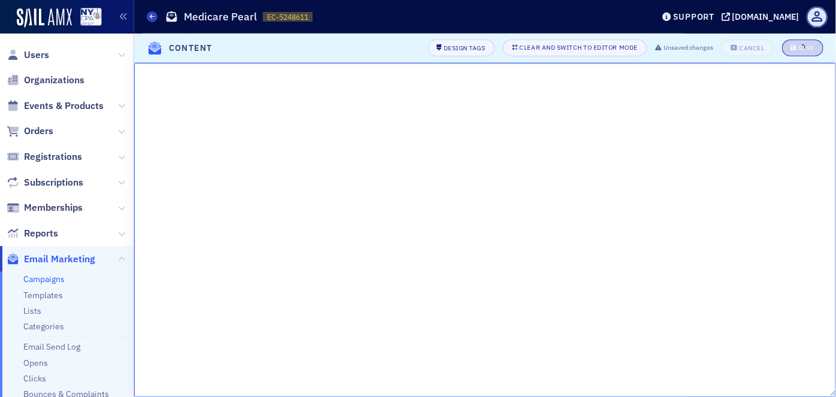
scroll to position [0, 0]
paste textarea "<!doctype html> <html xmlns="http://www.w3.org/1999/xhtml" xmlns:v="urn:schemas…"
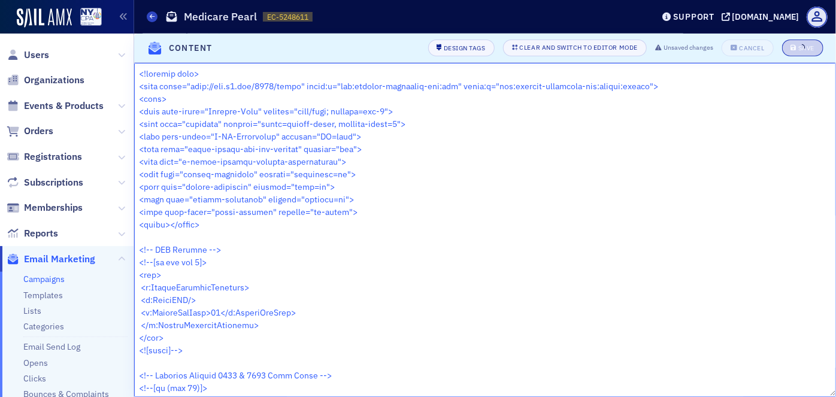
scroll to position [4836, 0]
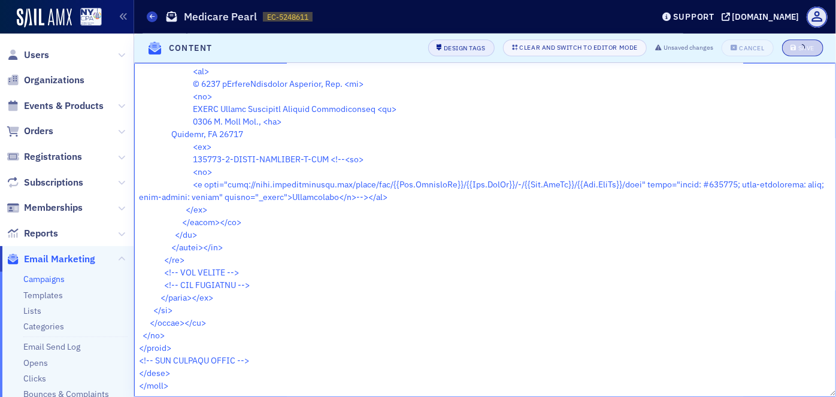
type textarea "<!doctype html> <html xmlns="http://www.w3.org/1999/xhtml" xmlns:v="urn:schemas…"
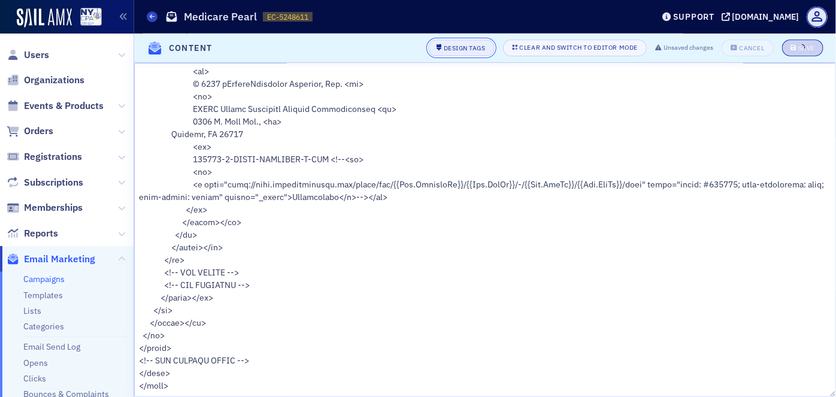
click at [465, 51] on div "Design Tags" at bounding box center [465, 48] width 42 height 7
click at [455, 52] on button "Design Tags" at bounding box center [461, 48] width 66 height 17
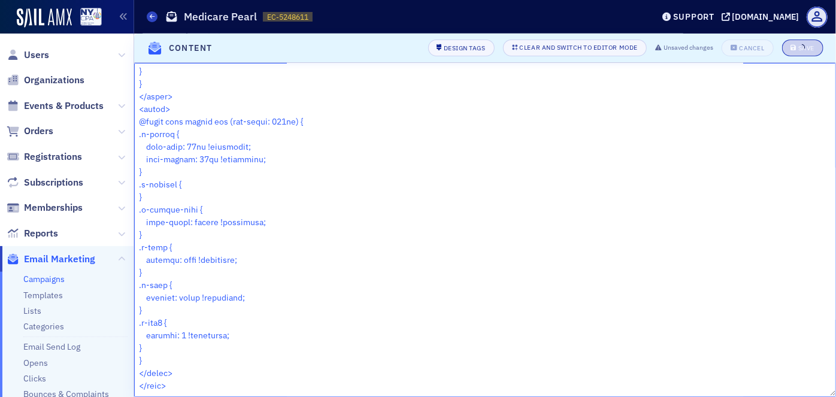
scroll to position [0, 0]
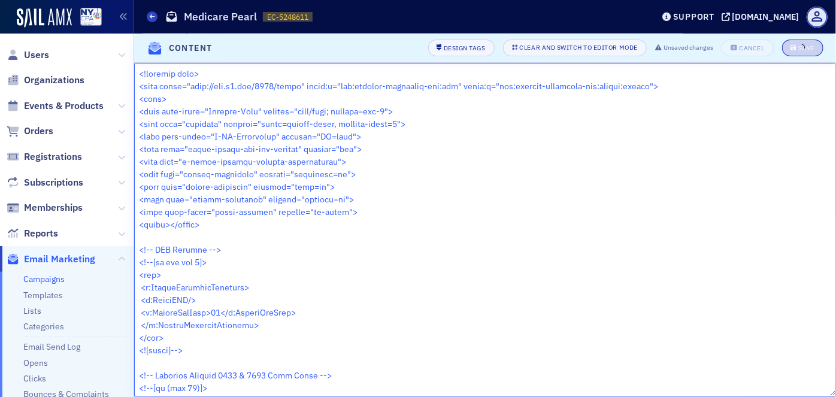
click at [635, 150] on textarea at bounding box center [485, 230] width 702 height 334
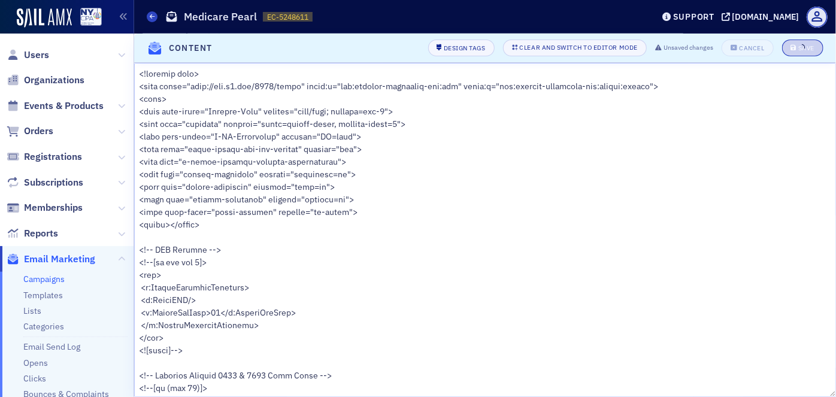
click at [51, 277] on link "Campaigns" at bounding box center [43, 279] width 41 height 11
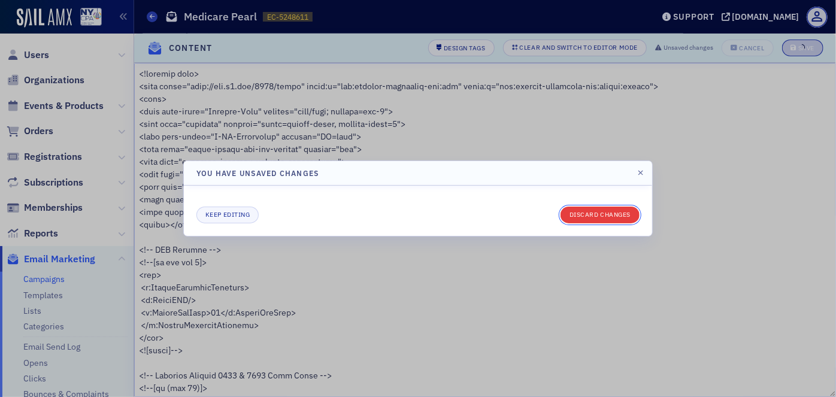
click at [603, 214] on button "Discard changes" at bounding box center [599, 215] width 79 height 17
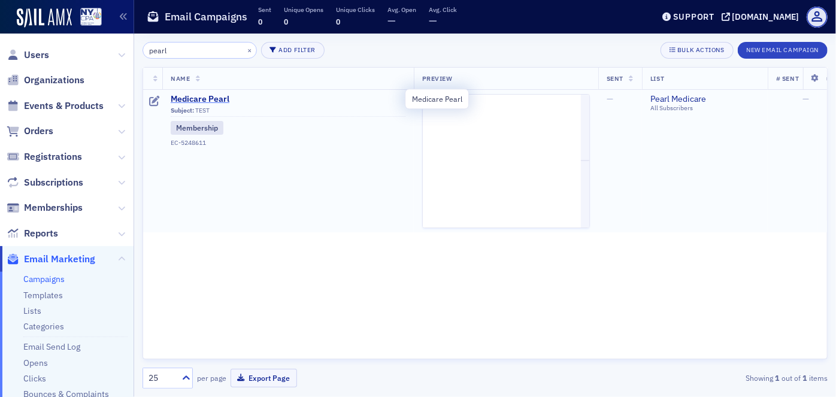
click at [204, 99] on span "Medicare Pearl" at bounding box center [288, 99] width 235 height 11
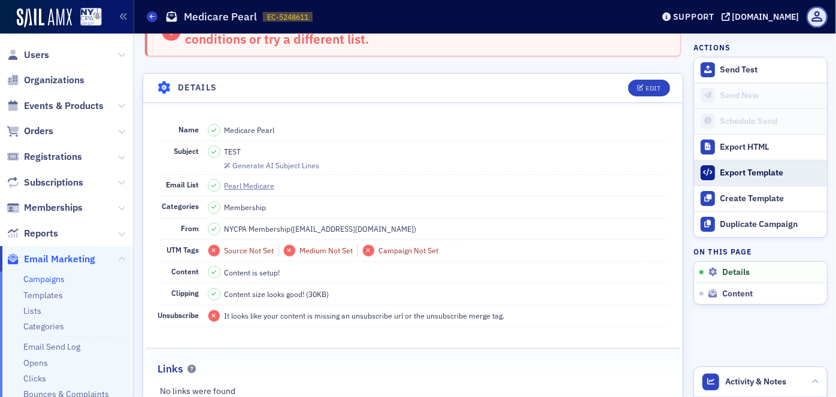
scroll to position [54, 0]
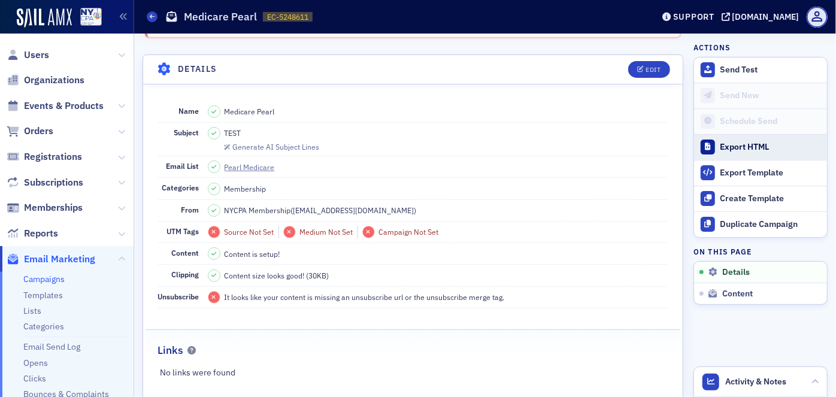
click at [726, 147] on div "Export HTML" at bounding box center [770, 147] width 101 height 11
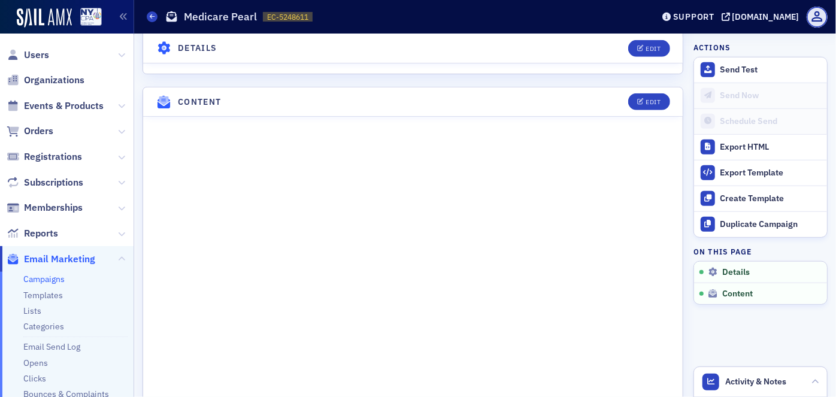
scroll to position [490, 0]
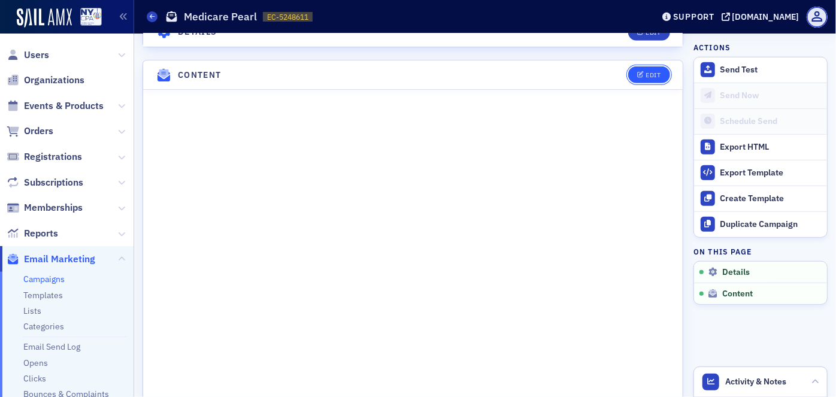
click at [645, 76] on button "Edit" at bounding box center [648, 74] width 41 height 17
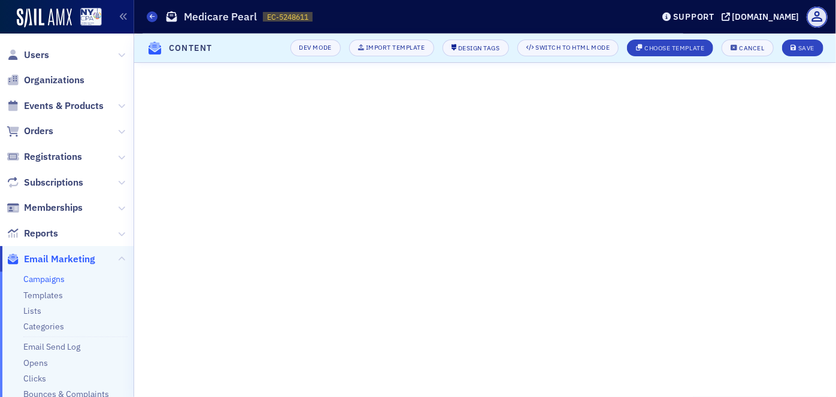
scroll to position [157, 0]
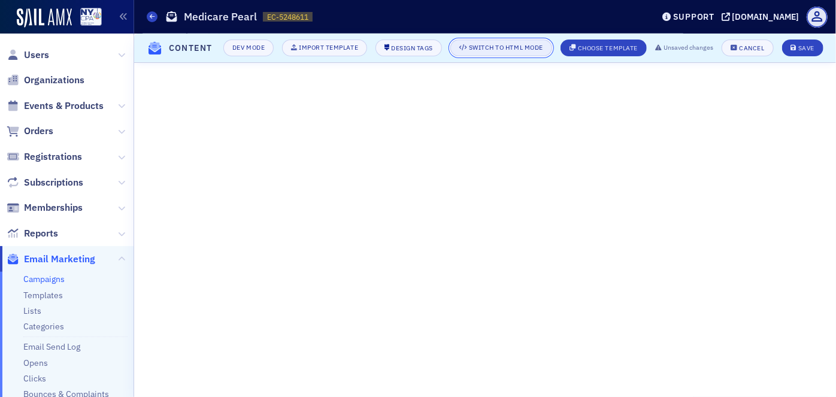
click at [492, 53] on button "Switch to HTML Mode" at bounding box center [501, 48] width 102 height 17
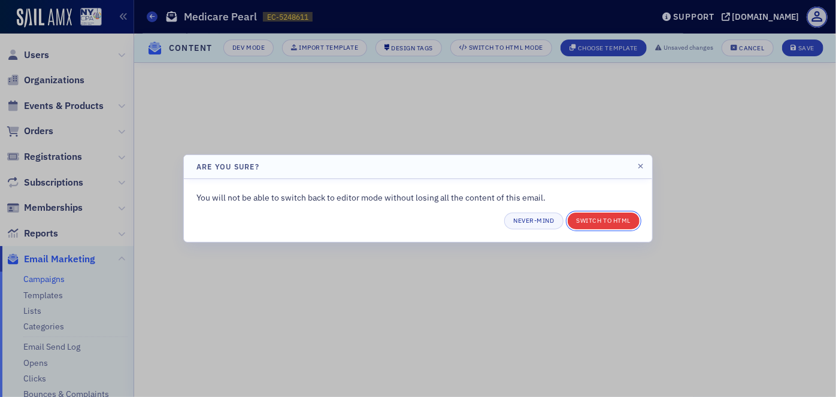
click at [609, 221] on button "Switch to HTML" at bounding box center [603, 220] width 72 height 17
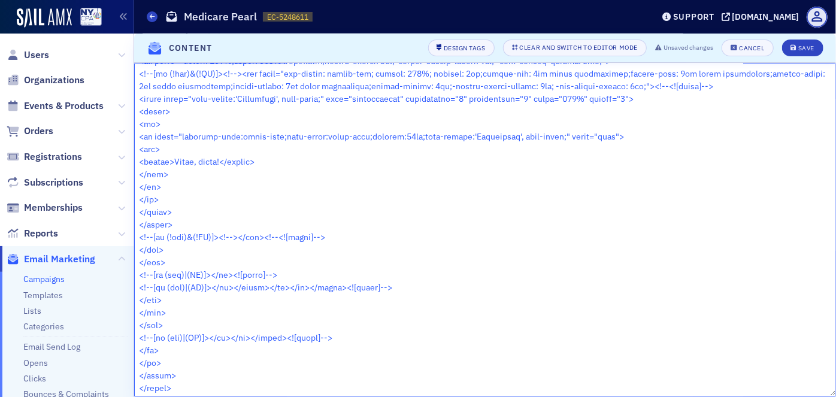
scroll to position [1259, 0]
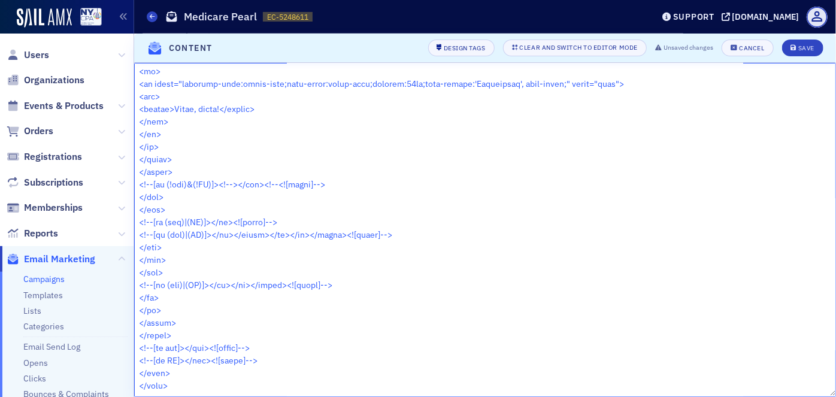
drag, startPoint x: 137, startPoint y: 71, endPoint x: 500, endPoint y: 418, distance: 502.5
click at [500, 396] on html "Users Organizations Events & Products Orders Registrations Subscriptions Member…" at bounding box center [418, 198] width 836 height 397
paste textarea "<!doctype html> <html xmlns="http://www.w3.org/1999/xhtml" xmlns:v="urn:schemas…"
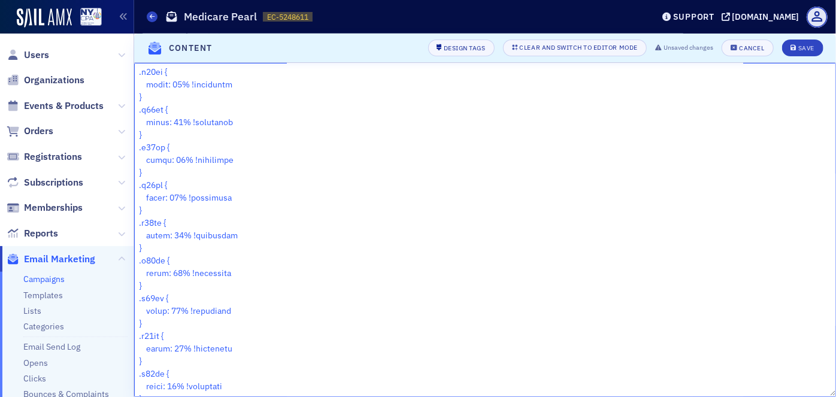
scroll to position [4836, 0]
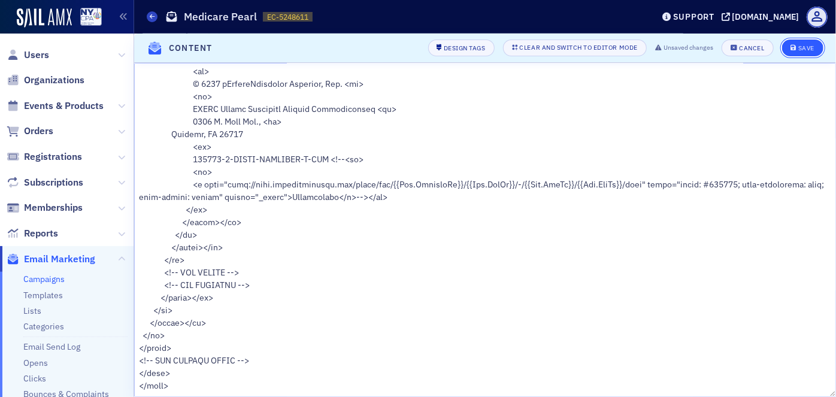
click at [804, 49] on div "Save" at bounding box center [806, 48] width 16 height 7
type textarea "<!doctype html> <html xmlns="http://www.w3.org/1999/xhtml" xmlns:v="urn:schemas…"
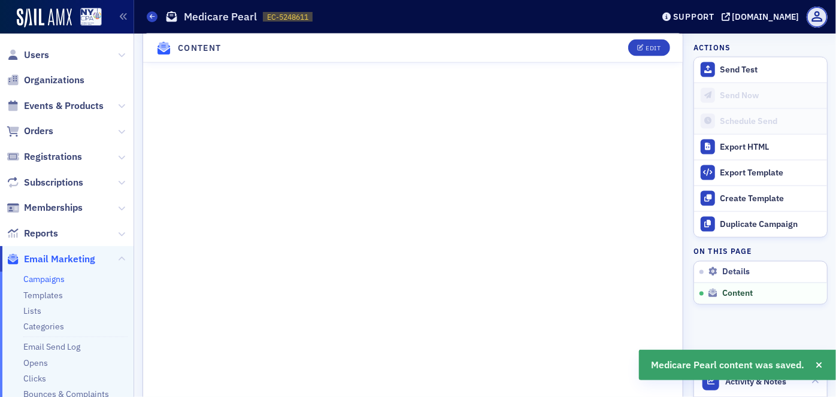
scroll to position [992, 0]
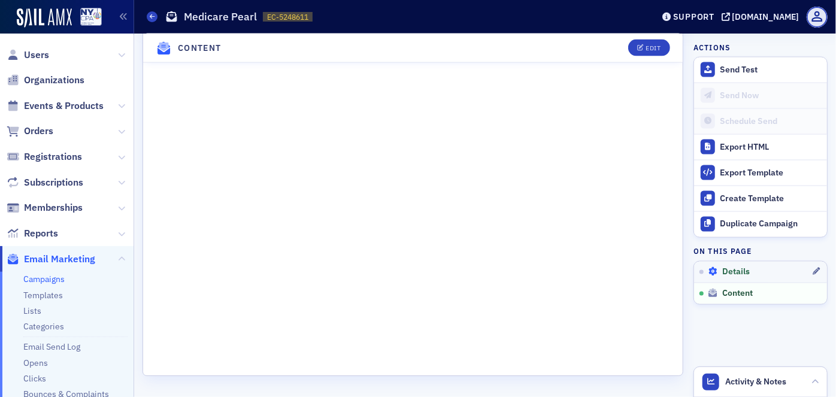
click at [733, 270] on span "Details" at bounding box center [736, 272] width 28 height 11
click at [732, 289] on span "Content" at bounding box center [737, 294] width 31 height 11
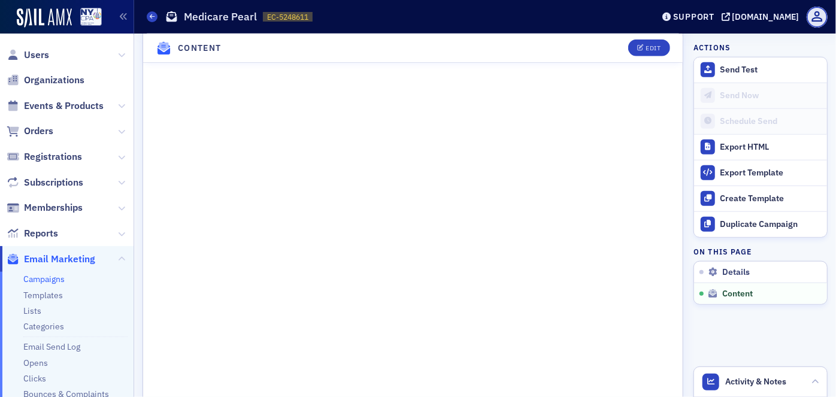
scroll to position [581, 0]
click at [41, 306] on li "Lists" at bounding box center [75, 310] width 104 height 11
click at [34, 311] on link "Lists" at bounding box center [32, 310] width 18 height 11
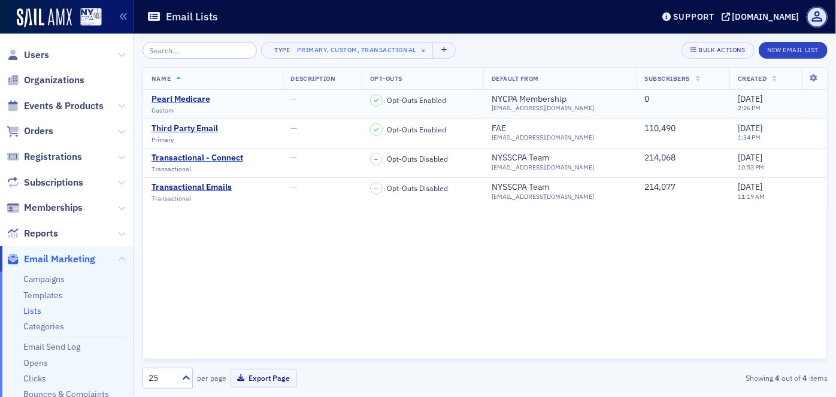
click at [182, 96] on div "Pearl Medicare" at bounding box center [180, 99] width 59 height 11
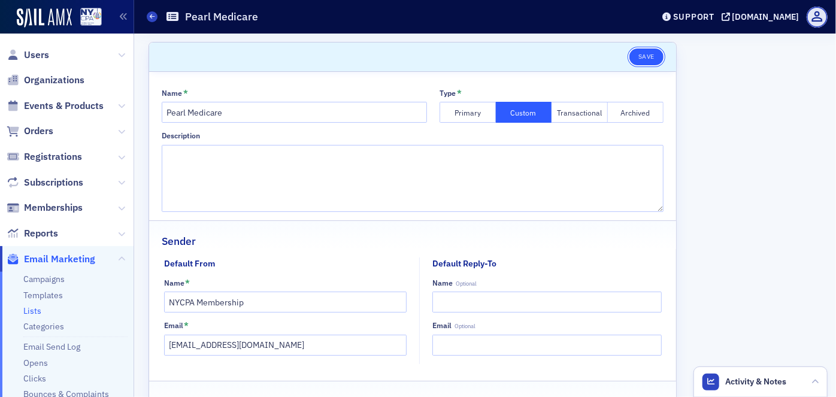
click at [629, 61] on button "Save" at bounding box center [646, 56] width 34 height 17
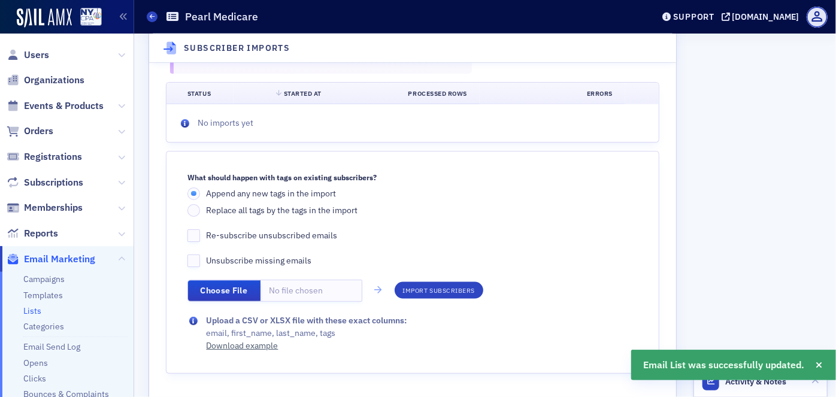
scroll to position [631, 0]
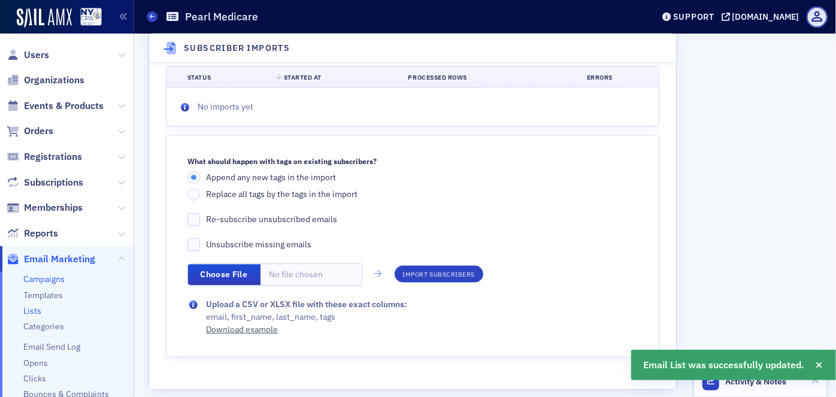
click at [51, 281] on link "Campaigns" at bounding box center [43, 279] width 41 height 11
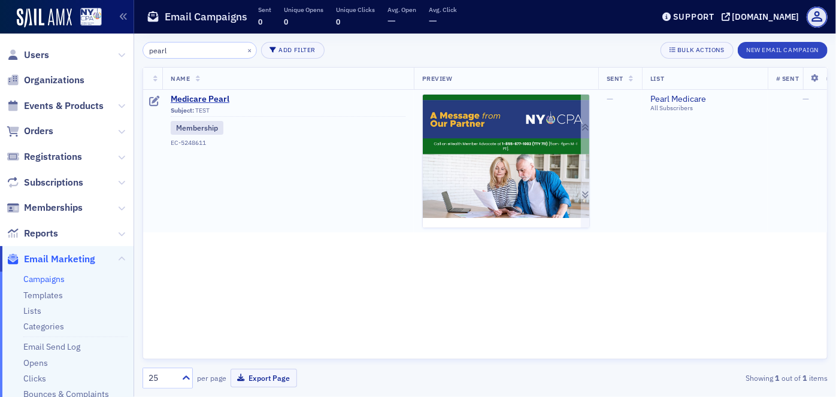
click at [503, 144] on img at bounding box center [506, 296] width 166 height 403
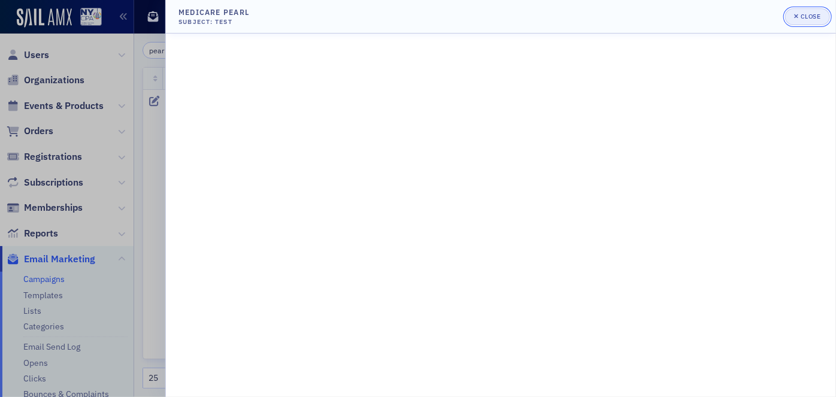
click at [799, 16] on div "button" at bounding box center [797, 17] width 7 height 10
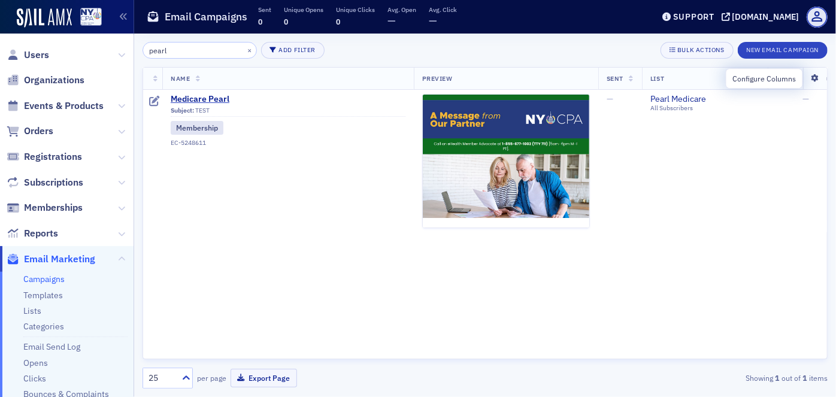
click at [813, 76] on icon at bounding box center [814, 78] width 25 height 7
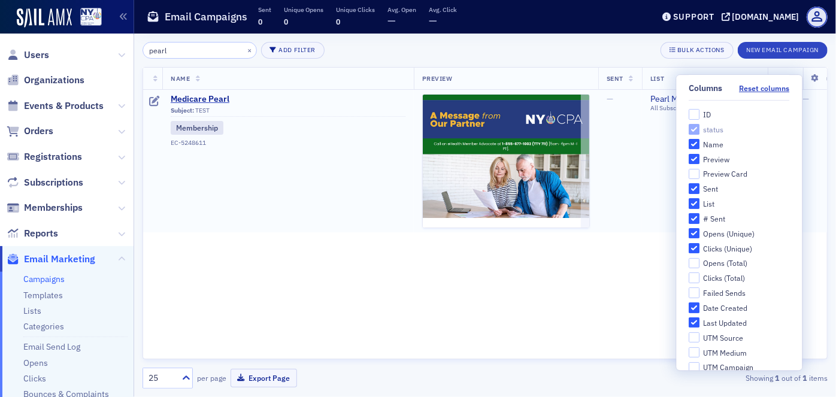
click at [812, 134] on td "—" at bounding box center [792, 161] width 50 height 142
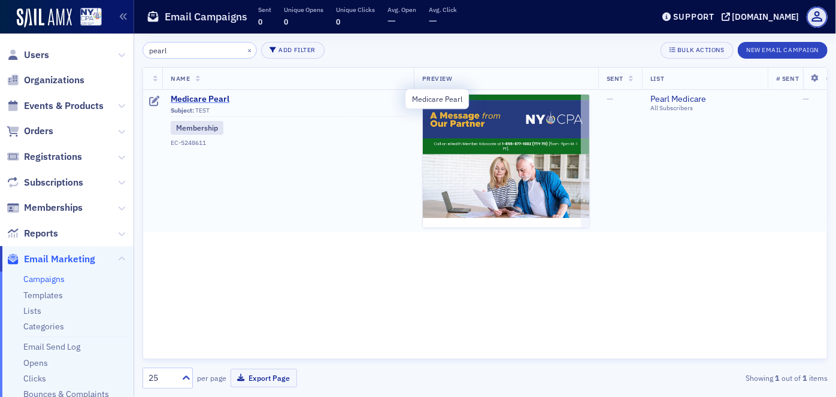
click at [198, 98] on span "Medicare Pearl" at bounding box center [288, 99] width 235 height 11
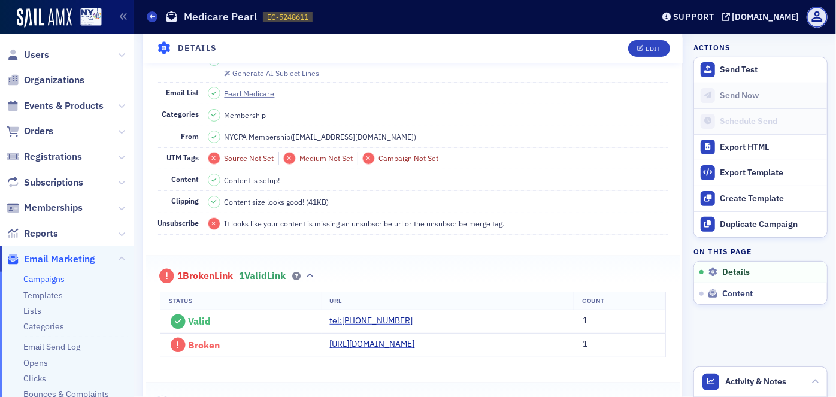
scroll to position [122, 0]
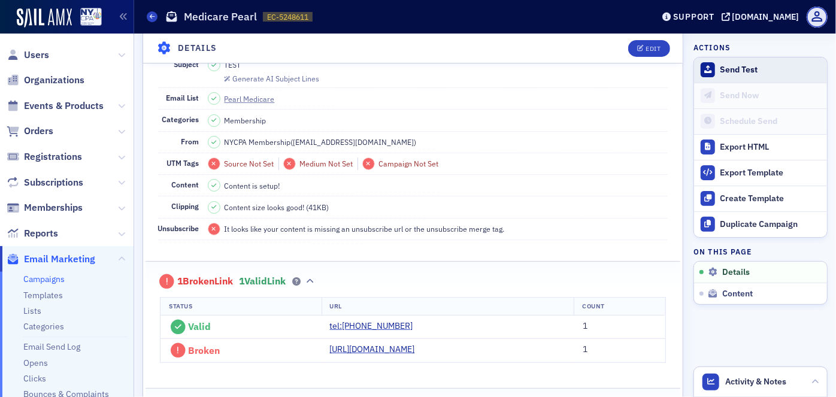
click at [727, 69] on div "Send Test" at bounding box center [770, 70] width 101 height 11
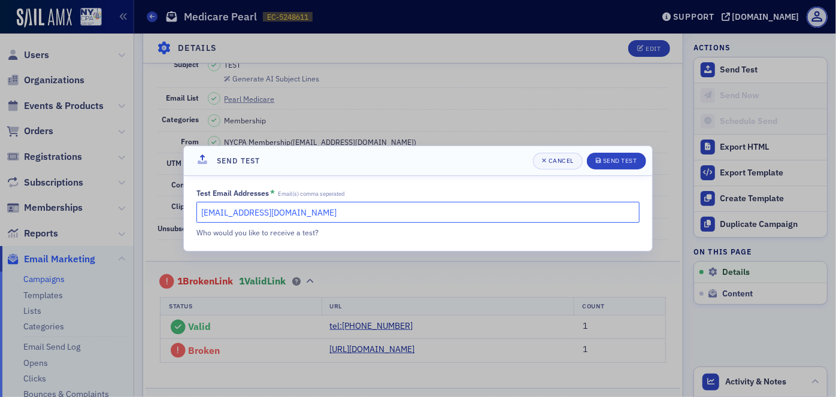
click at [320, 212] on input "egurvits@nysscpa.org" at bounding box center [417, 212] width 443 height 21
type input "egurvits@nysscpa.org,oatanmo@nysscpa.org"
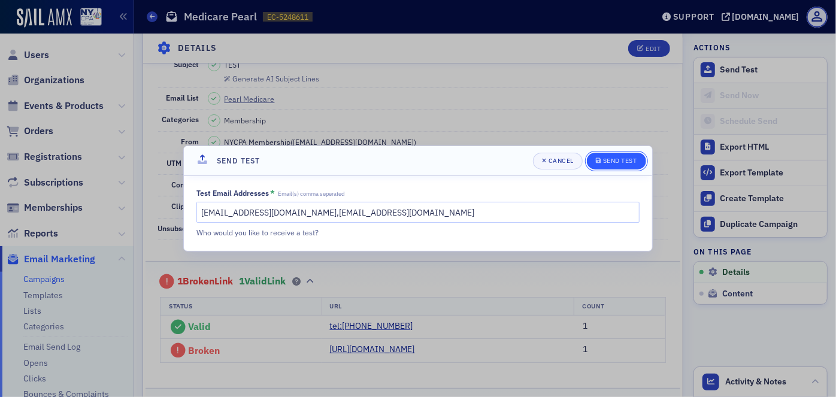
click at [611, 163] on div "Send Test" at bounding box center [620, 160] width 34 height 7
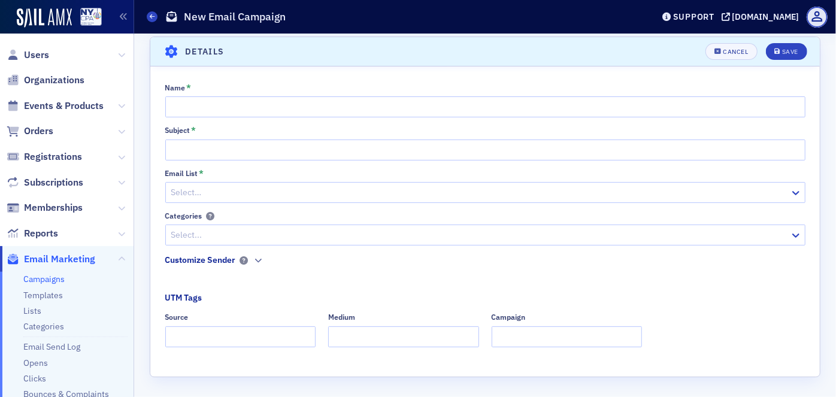
scroll to position [7, 0]
click at [37, 309] on link "Lists" at bounding box center [32, 310] width 18 height 11
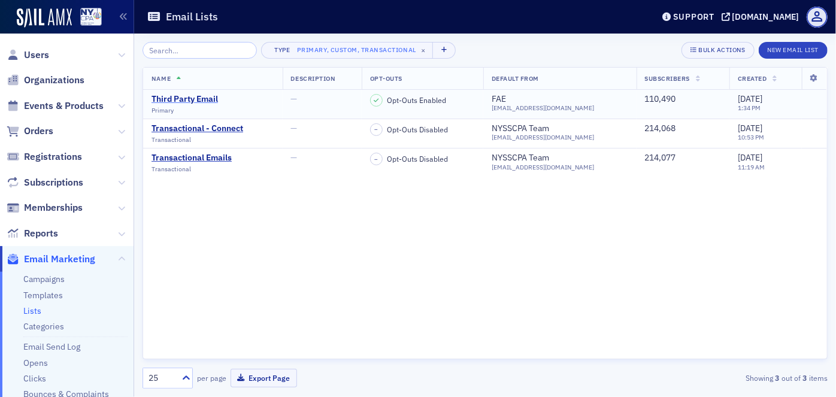
click at [201, 102] on div "Third Party Email" at bounding box center [184, 99] width 66 height 11
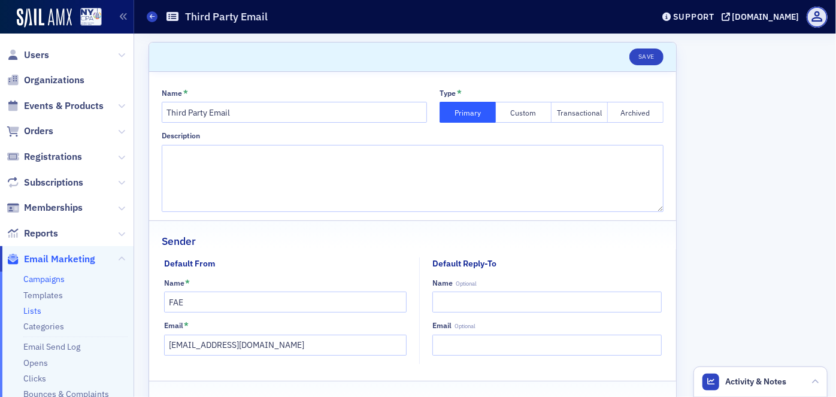
click at [44, 282] on link "Campaigns" at bounding box center [43, 279] width 41 height 11
